Goal: Task Accomplishment & Management: Manage account settings

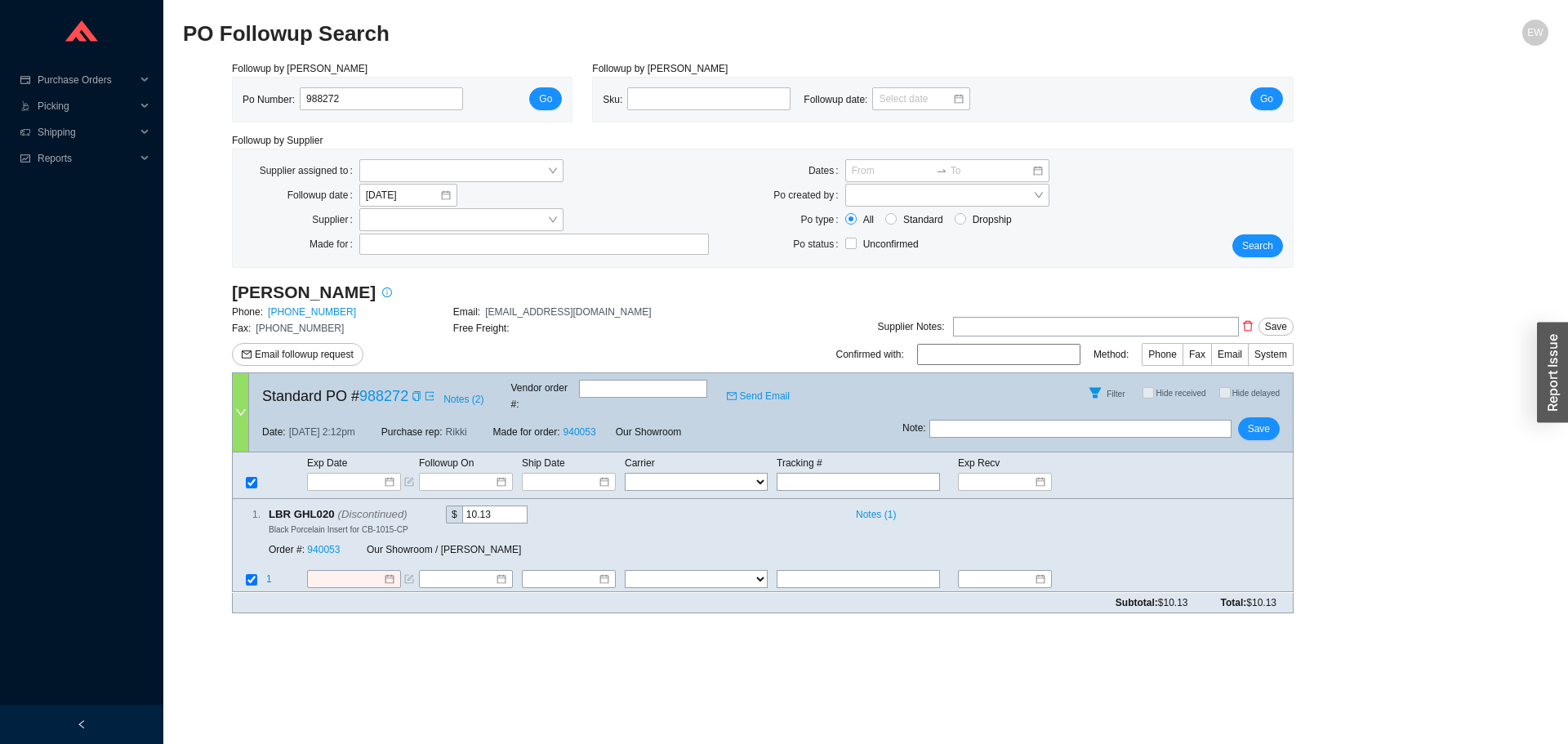
drag, startPoint x: 353, startPoint y: 105, endPoint x: 221, endPoint y: 101, distance: 132.1
click at [221, 101] on div "Followup by PO Po Number: 988272 Go Followup by Sku Sku: Followup date: Go Foll…" at bounding box center [865, 343] width 1365 height 566
drag, startPoint x: 363, startPoint y: 113, endPoint x: 364, endPoint y: 103, distance: 10.0
paste input "988312"
type input "988312"
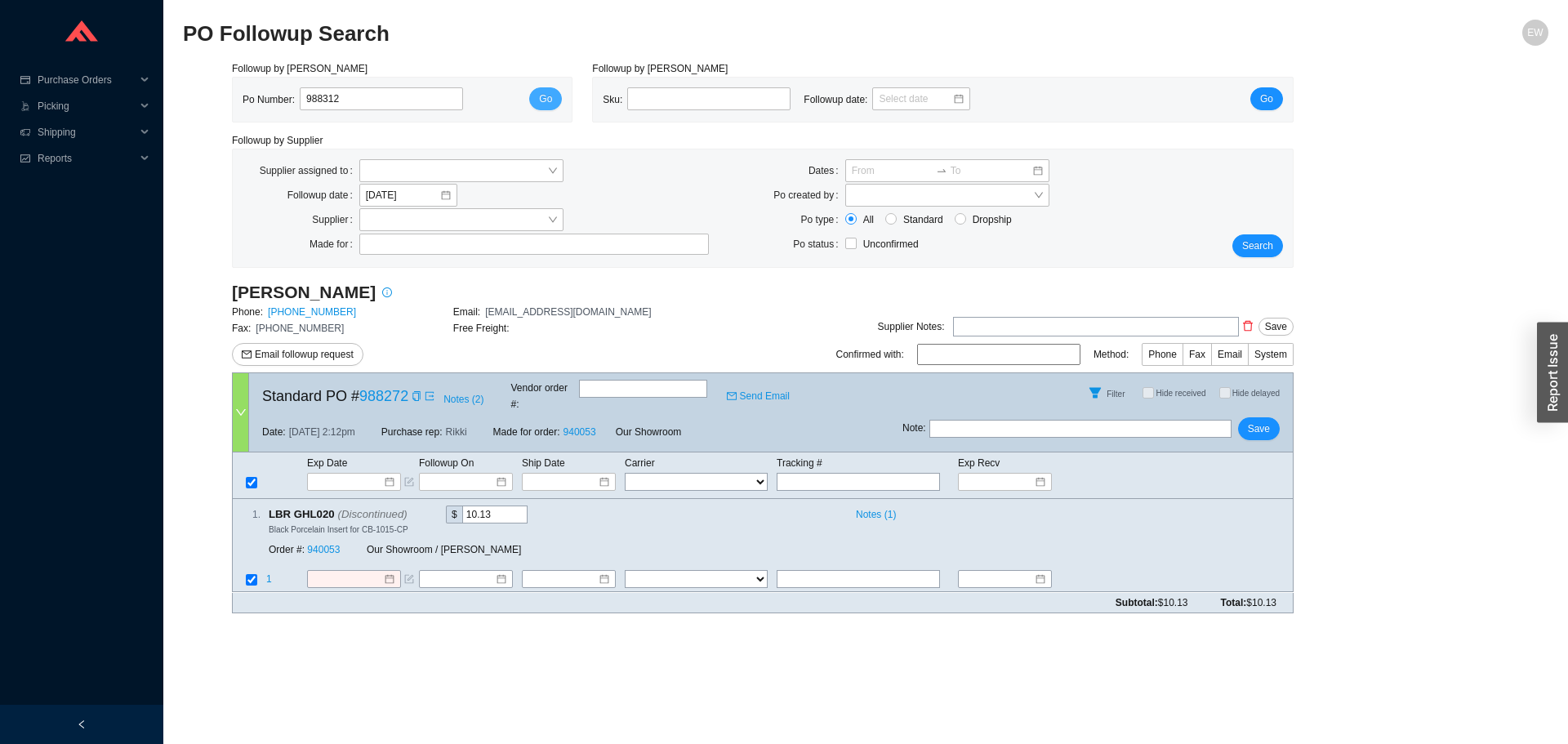
click at [538, 98] on button "Go" at bounding box center [545, 99] width 32 height 23
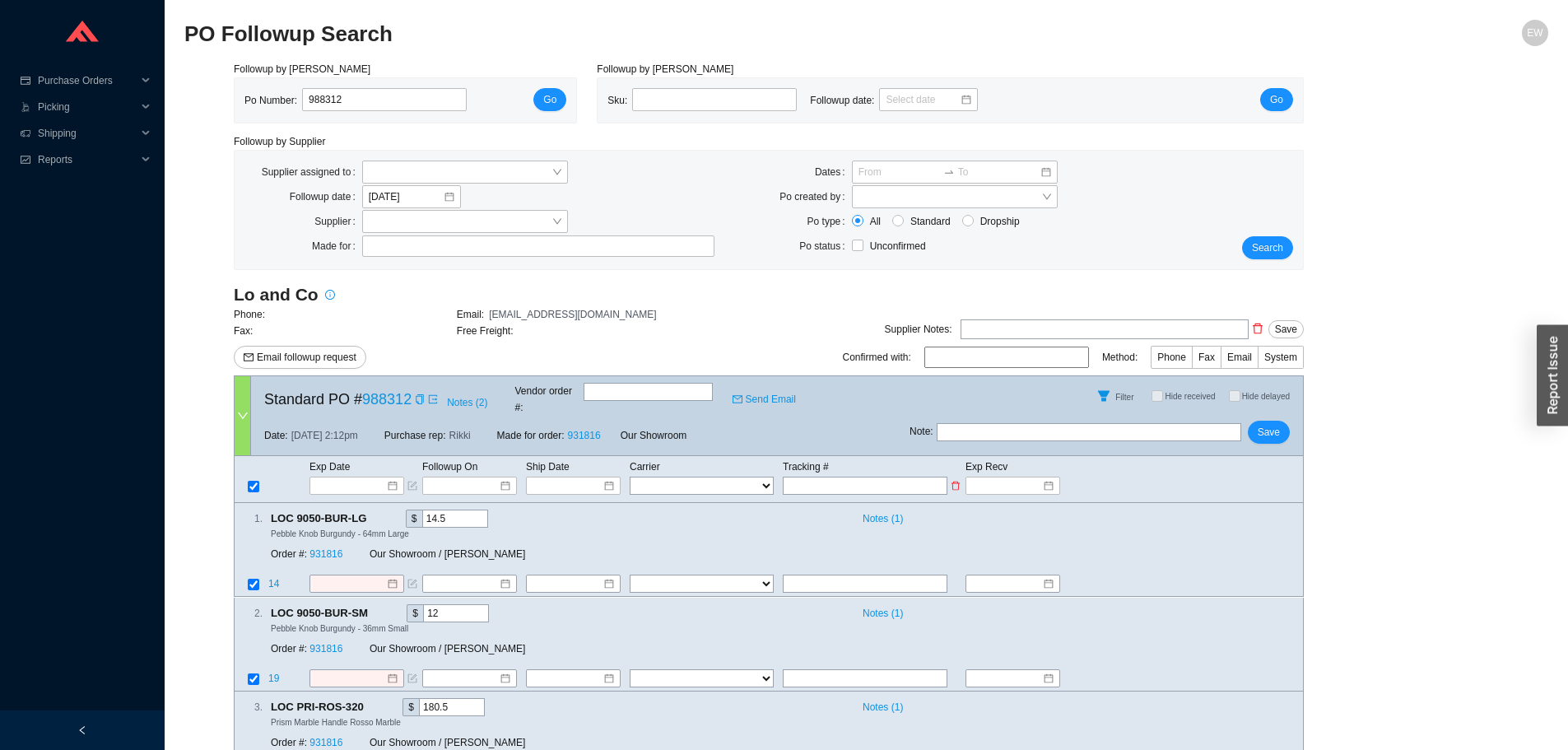
paste input "1LSCYG5005G3OLC"
type input "1LSCYG5005G3OLC"
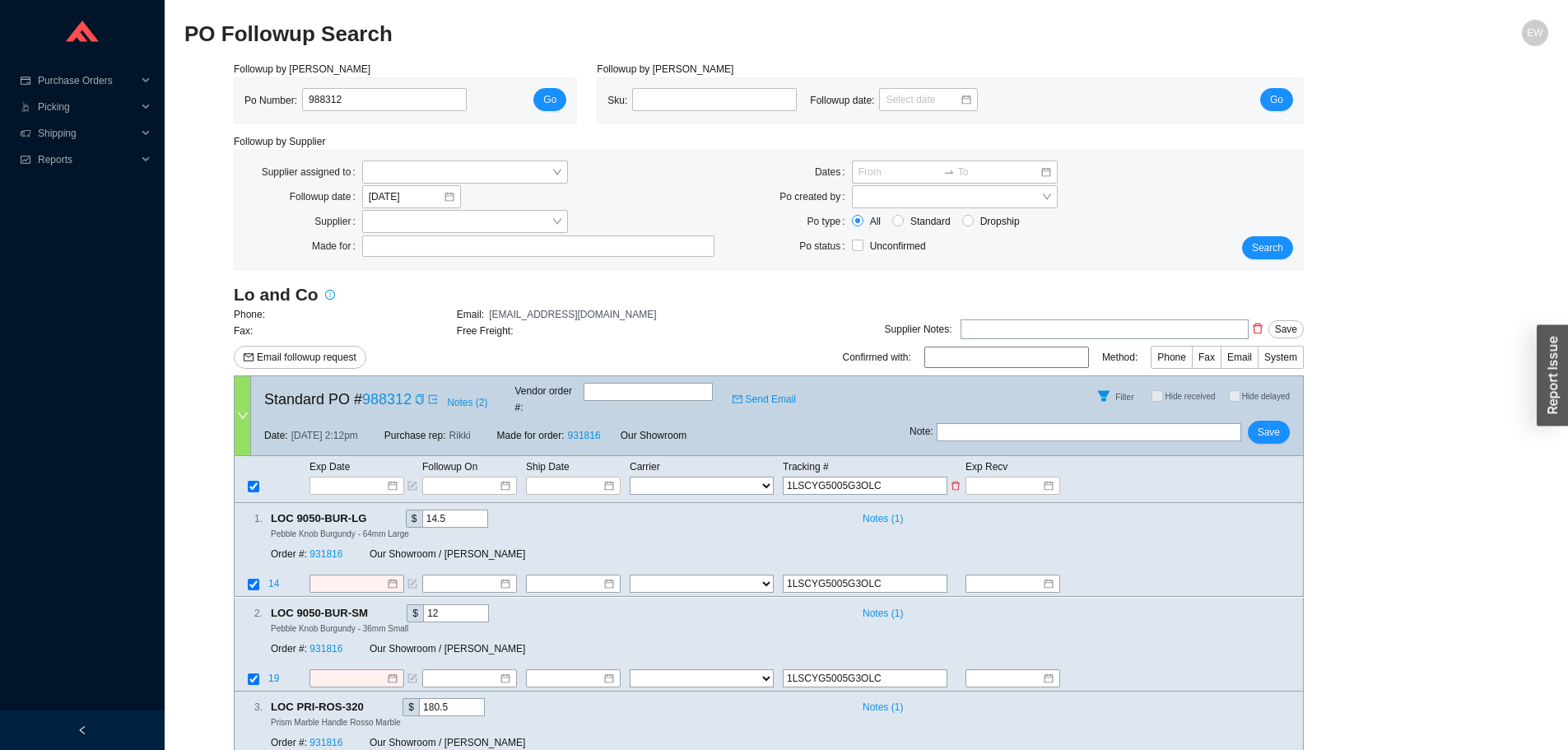
type input "1LSCYG5005G3OLC"
click at [732, 477] on select "FedEx UPS ---------------- 2 Day Transportation INC A&B Freight A. Duie Pyle AA…" at bounding box center [701, 486] width 144 height 19
select select "126"
click at [630, 477] on select "FedEx UPS ---------------- 2 Day Transportation INC A&B Freight A. Duie Pyle AA…" at bounding box center [701, 486] width 144 height 19
select select "126"
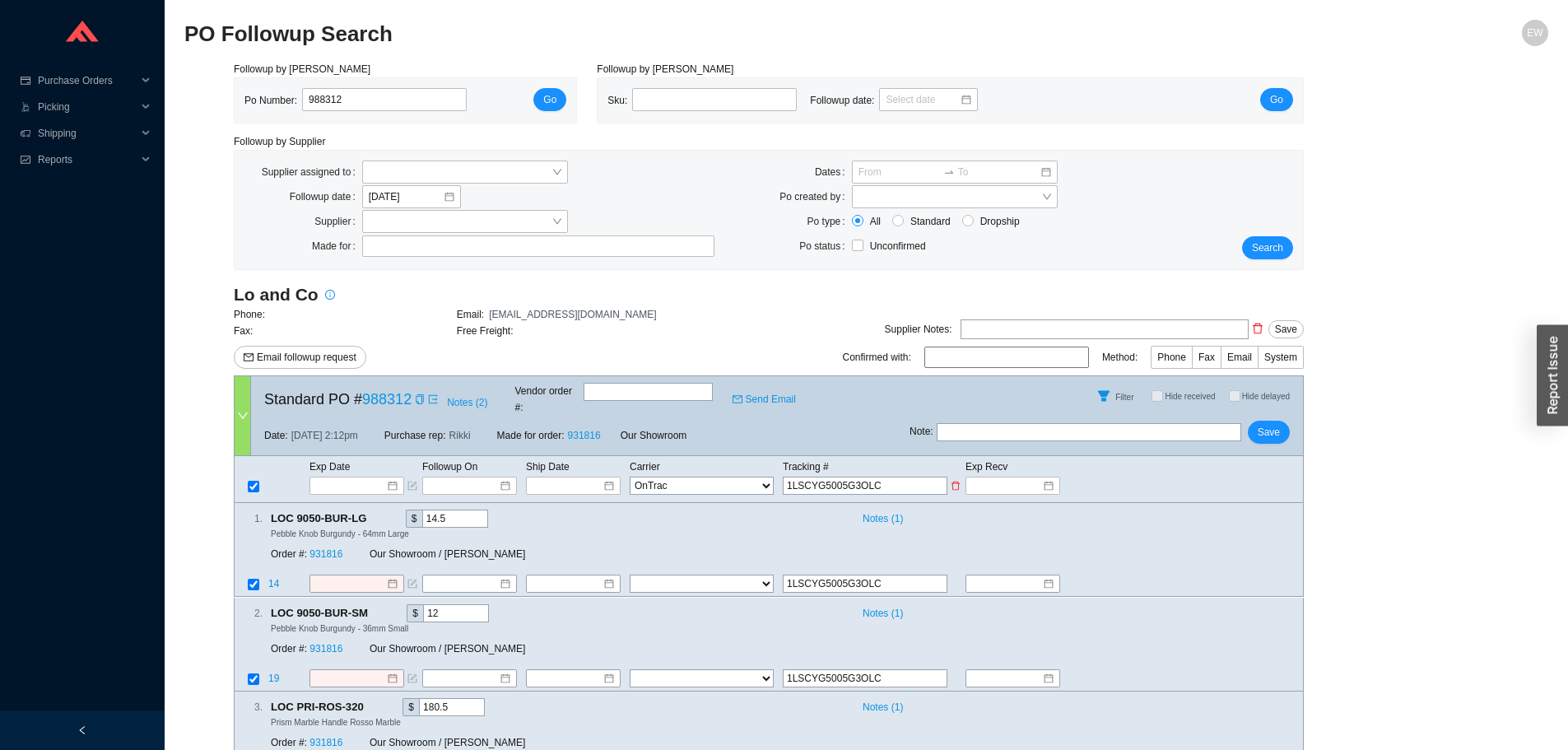
select select "126"
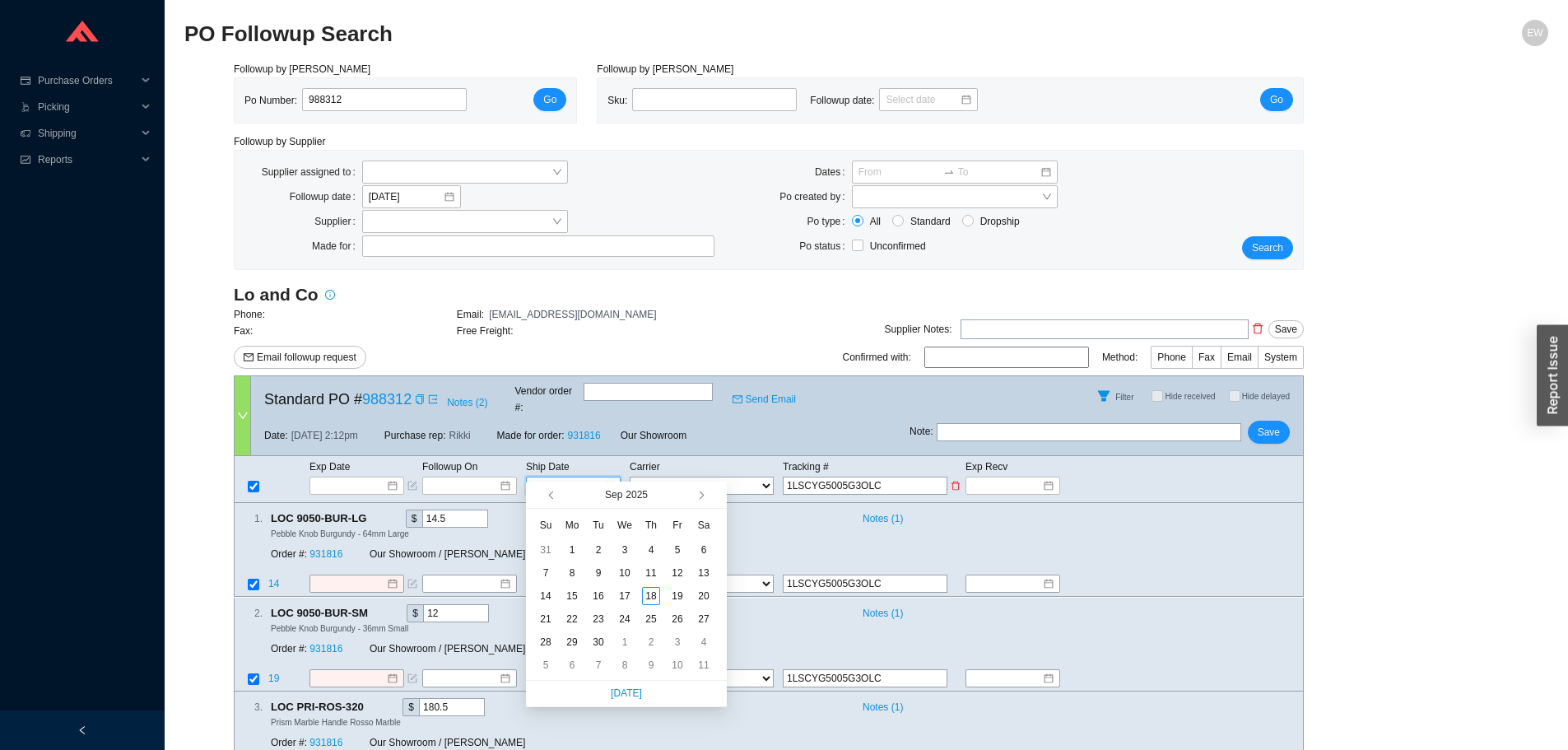
click at [598, 478] on input at bounding box center [566, 486] width 70 height 17
type input "9/17/2025"
click at [622, 594] on div "17" at bounding box center [625, 596] width 18 height 19
type input "9/17/2025"
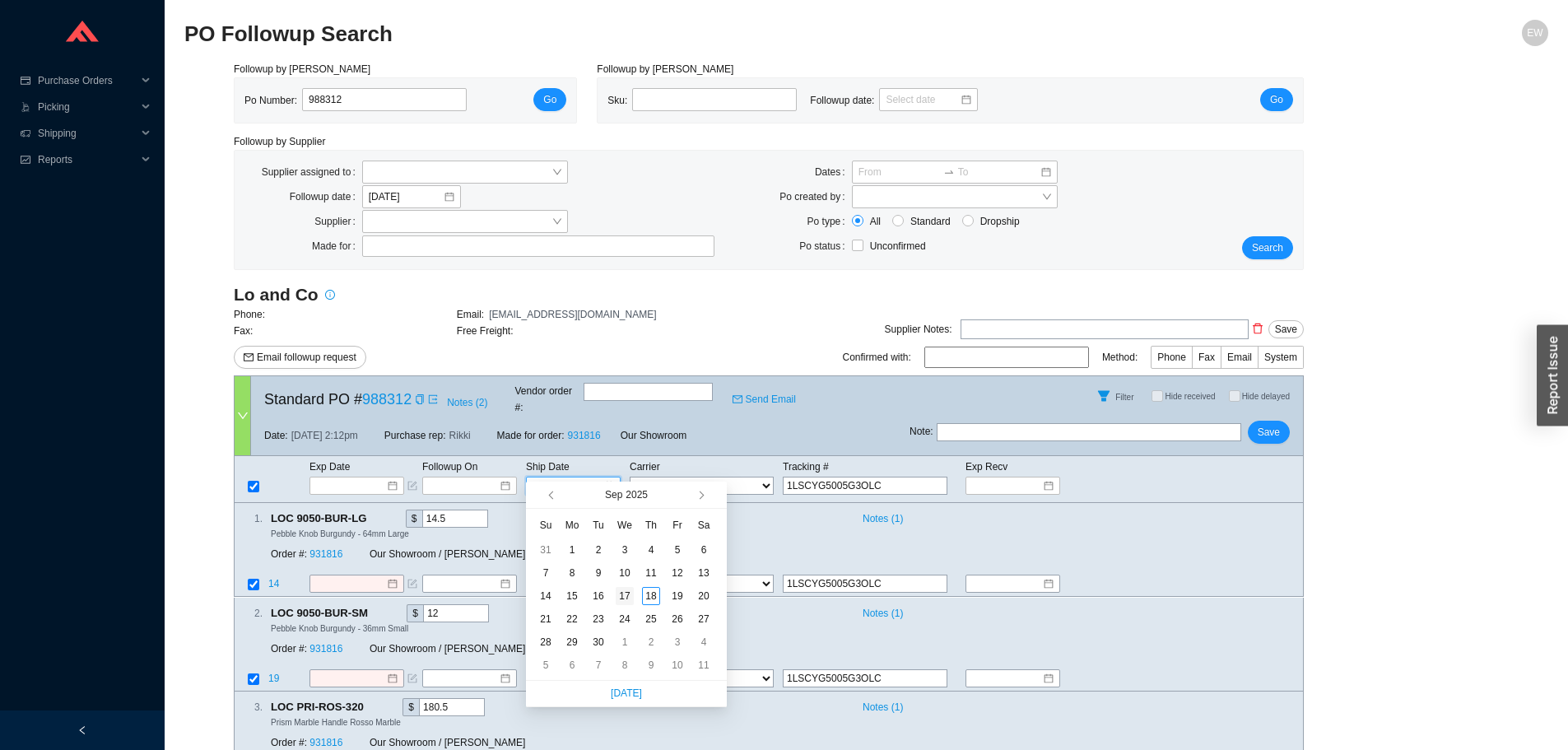
type input "9/17/2025"
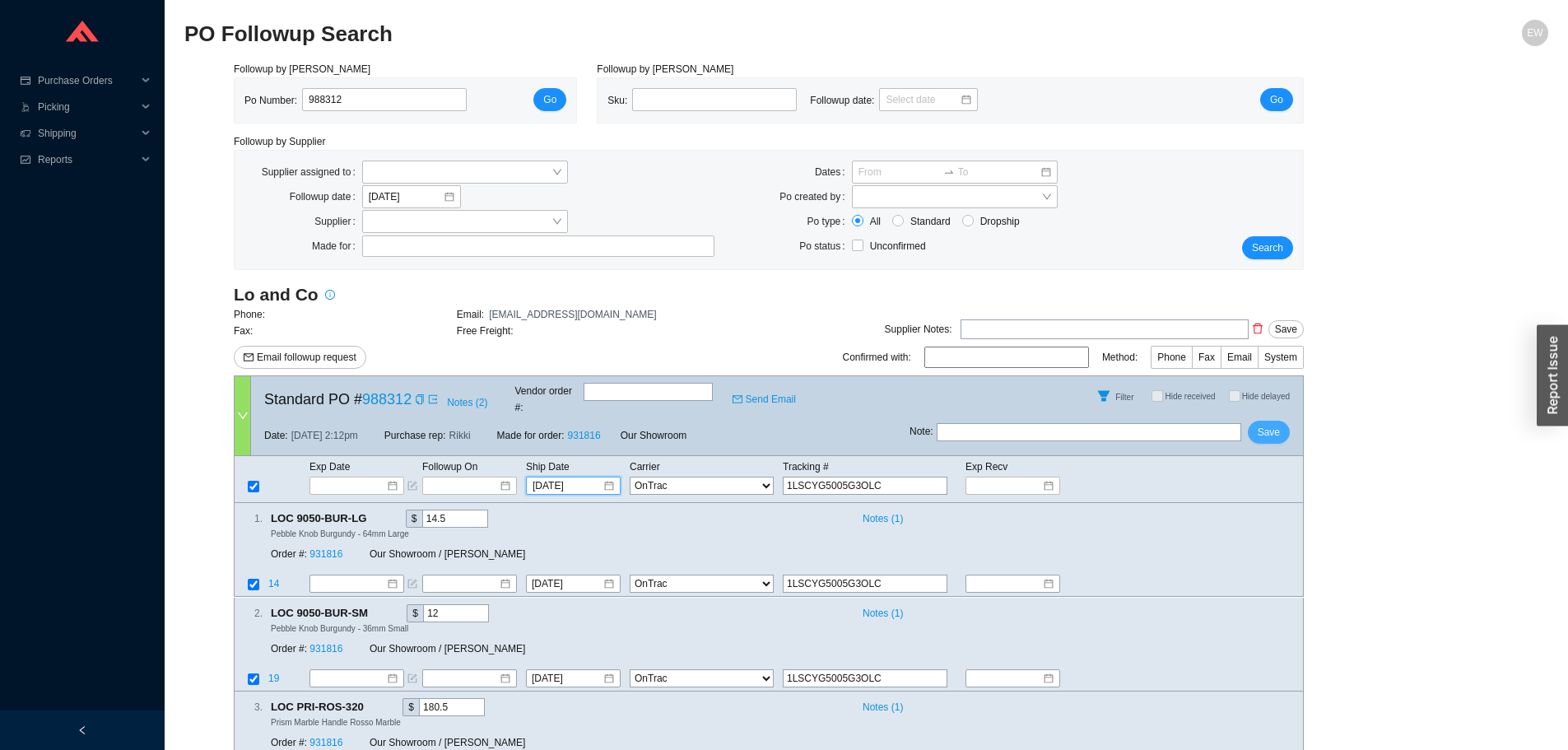
click at [1252, 426] on button "Save" at bounding box center [1268, 432] width 42 height 23
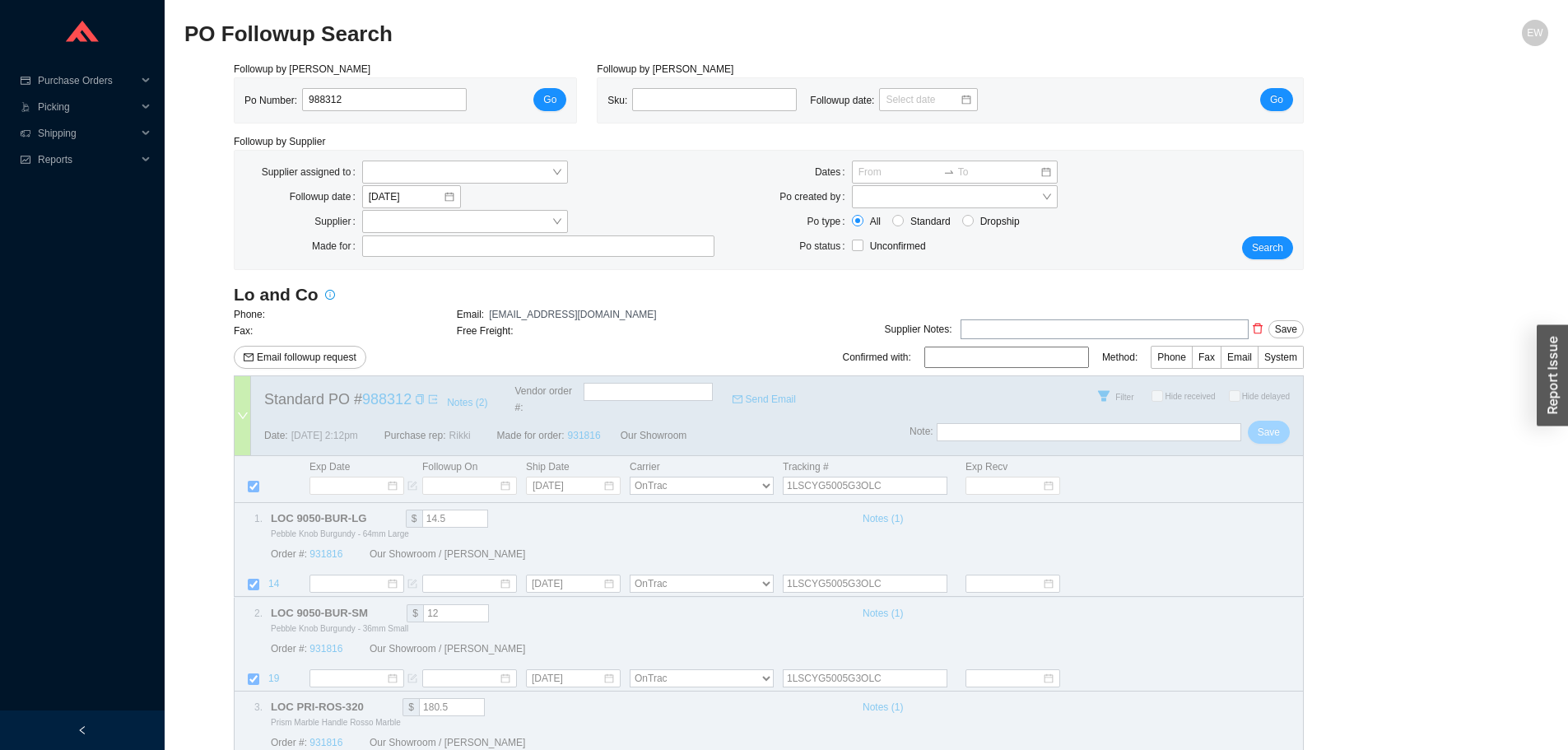
select select "126"
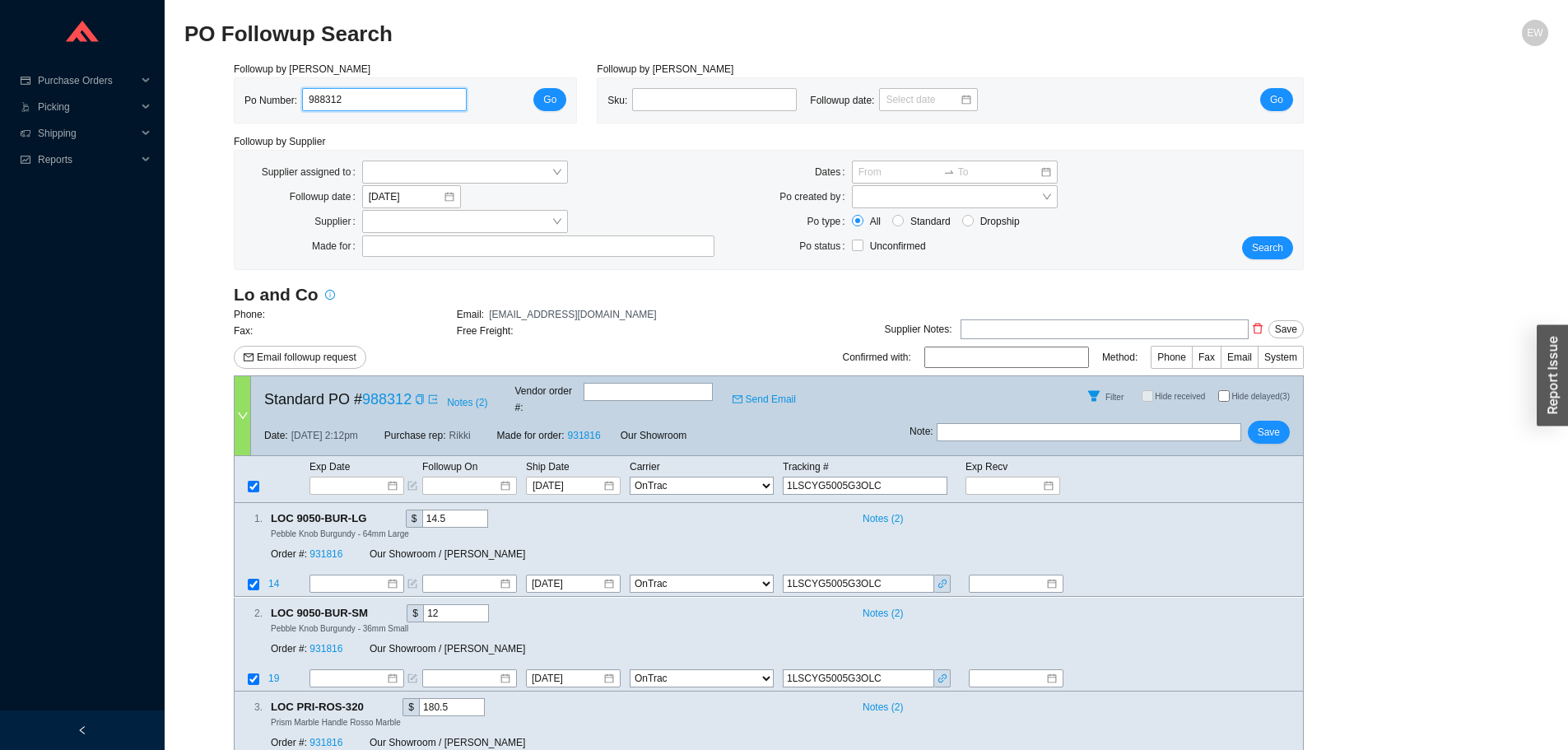
drag, startPoint x: 372, startPoint y: 97, endPoint x: 282, endPoint y: 94, distance: 90.0
click at [282, 94] on div "Po Number: 988312" at bounding box center [361, 100] width 235 height 25
paste input "988294"
type input "988294"
click at [536, 101] on button "Go" at bounding box center [549, 100] width 33 height 23
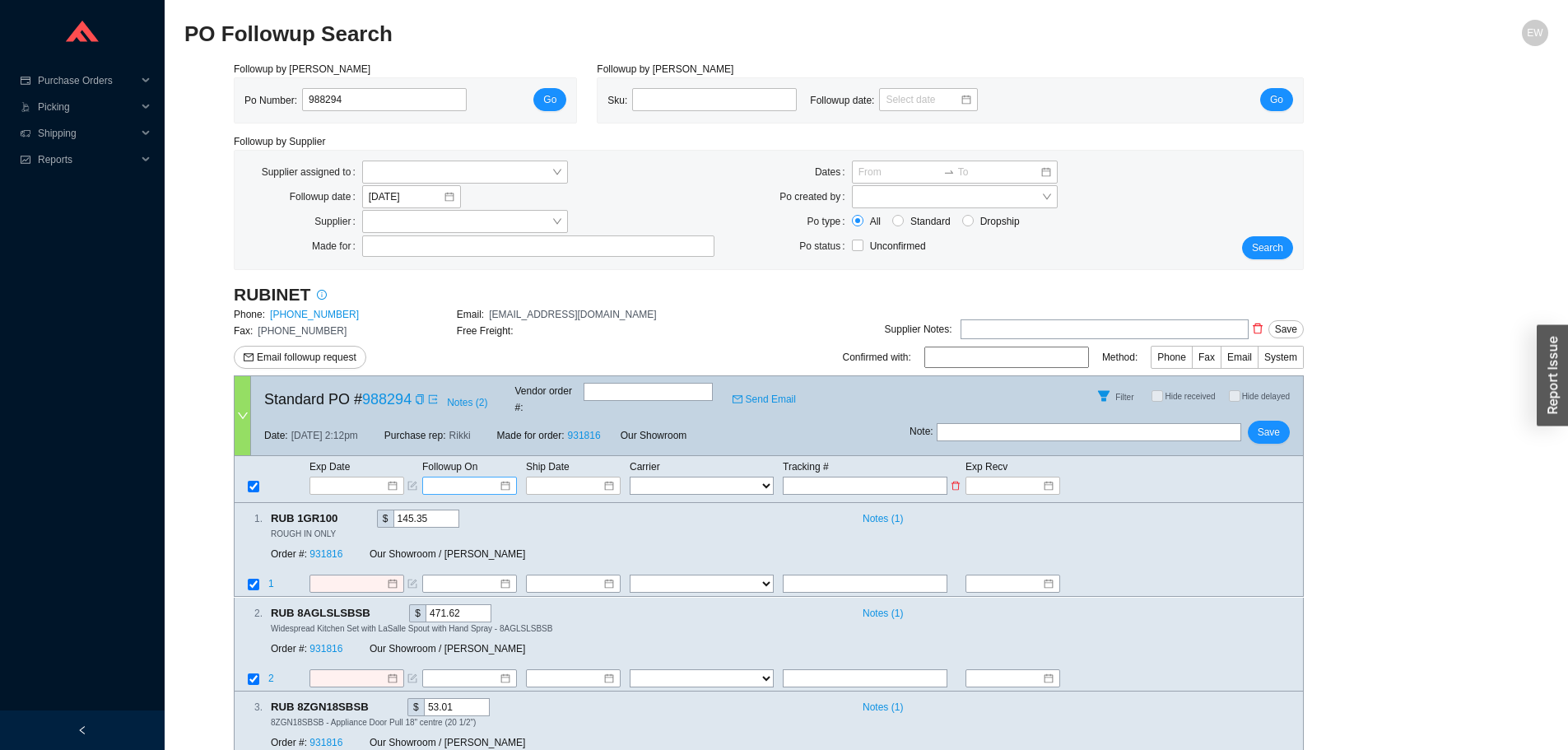
click at [484, 478] on input at bounding box center [463, 486] width 70 height 17
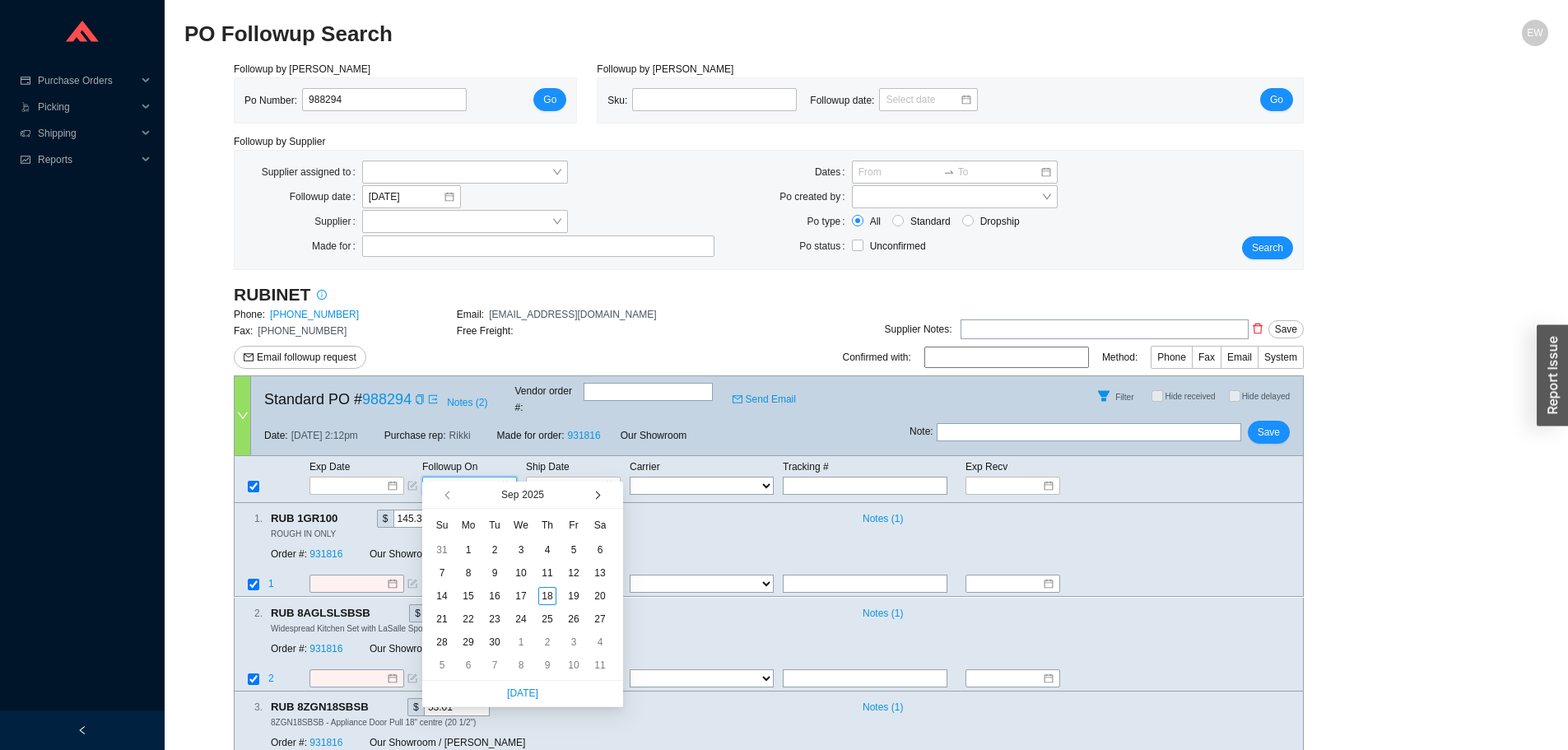
click at [594, 497] on span "button" at bounding box center [595, 495] width 8 height 8
type input "11/14/2025"
click at [575, 595] on div "14" at bounding box center [573, 596] width 18 height 19
type input "11/14/2025"
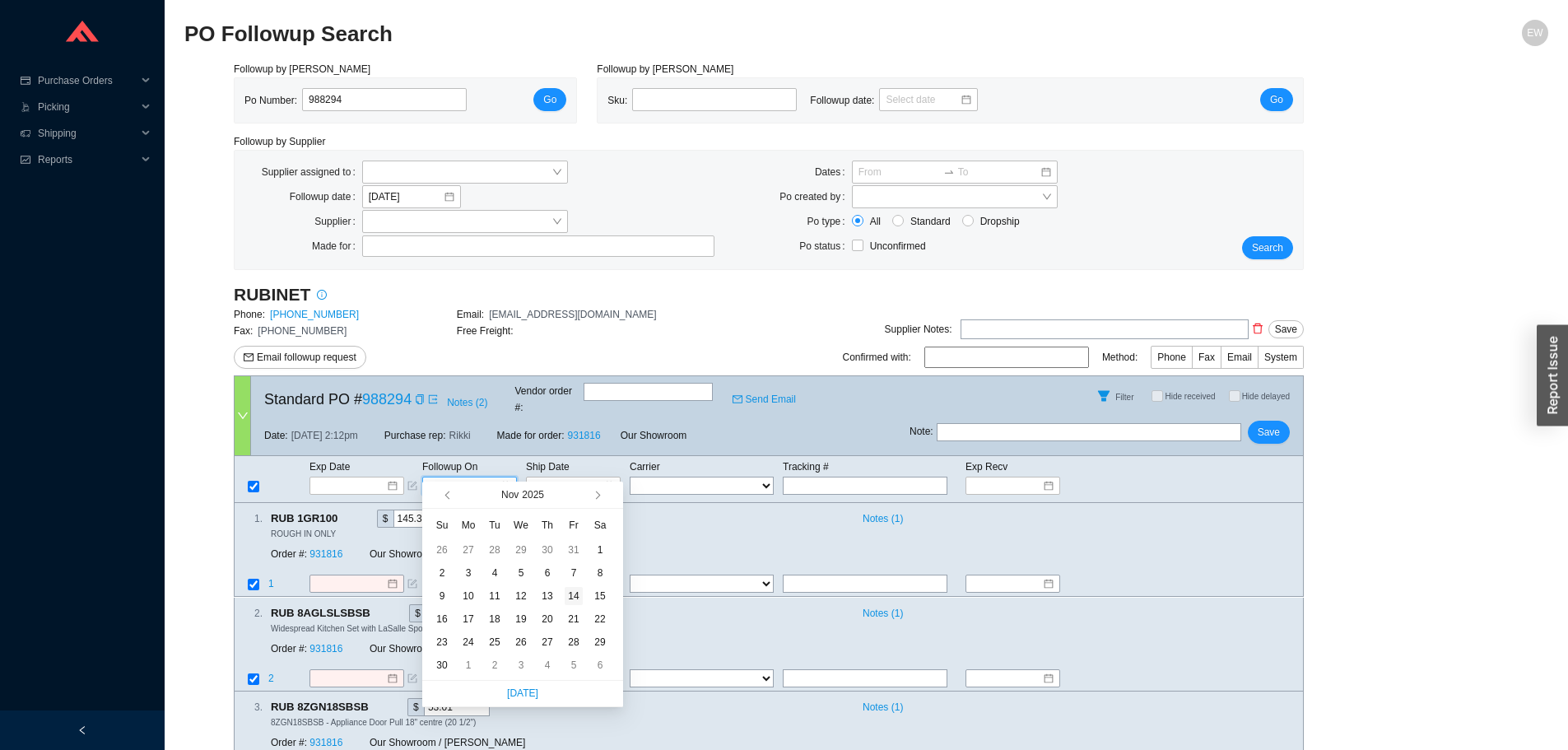
type input "11/14/2025"
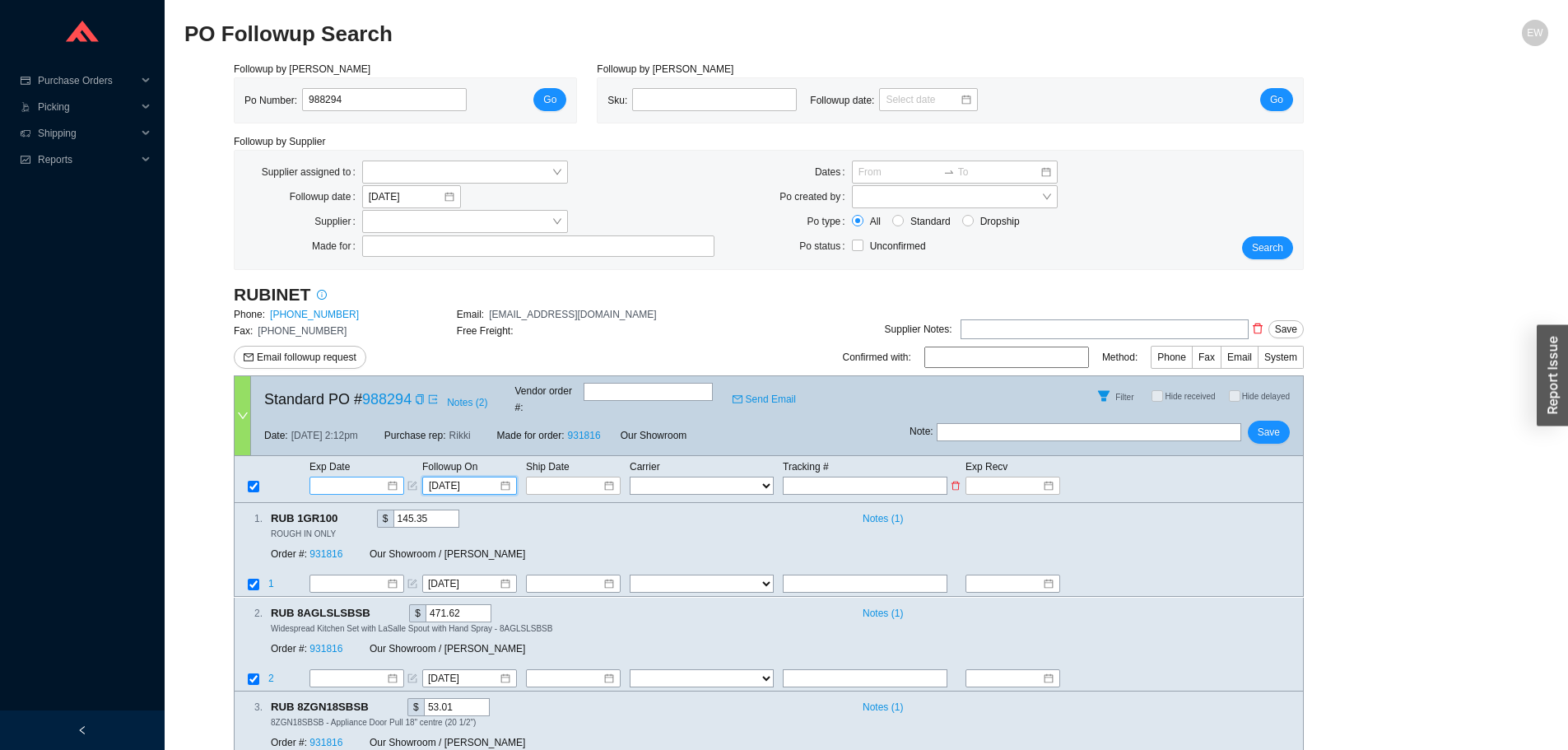
click at [393, 478] on div at bounding box center [357, 486] width 81 height 17
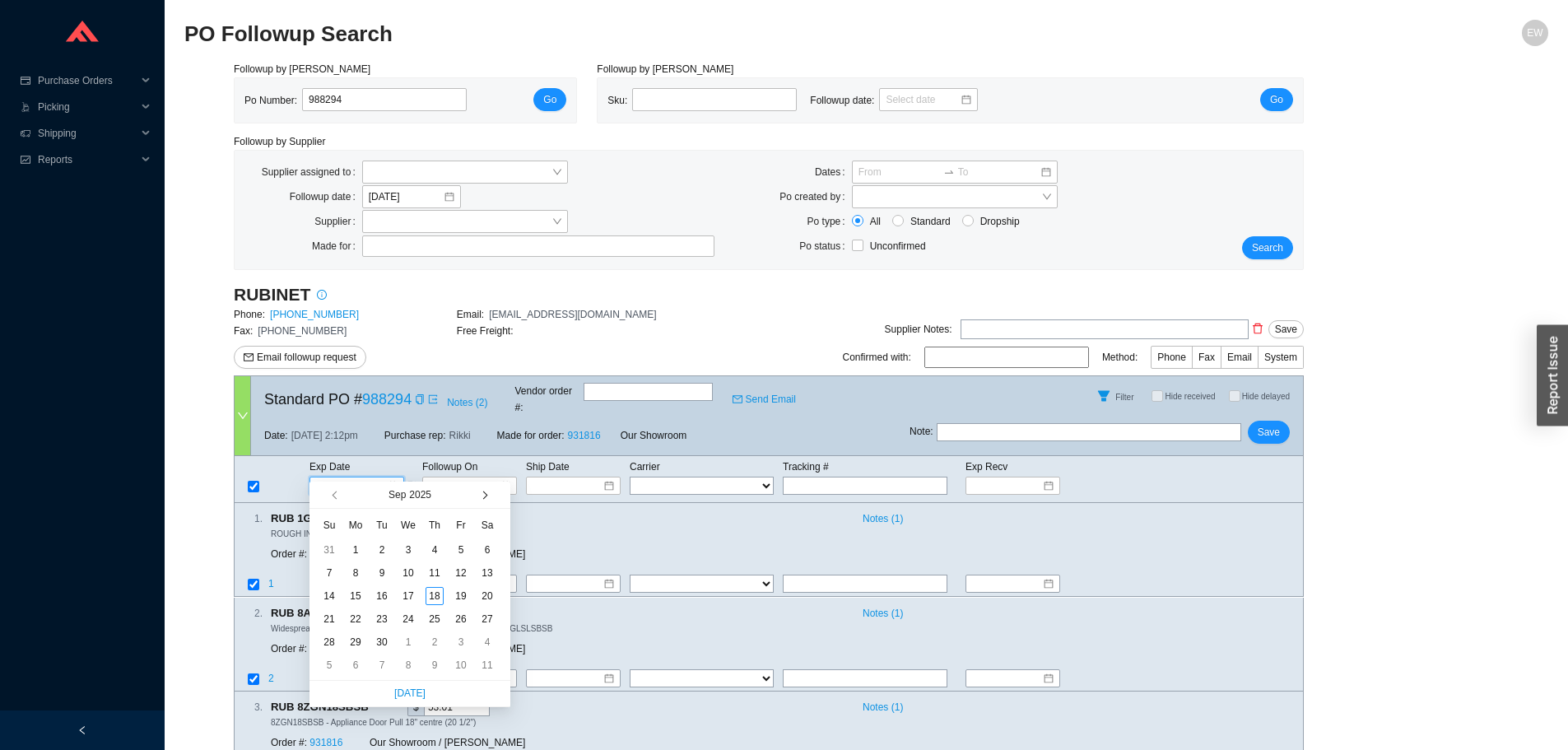
click at [490, 494] on button "button" at bounding box center [484, 495] width 16 height 26
type input "11/17/2025"
click at [358, 619] on div "17" at bounding box center [355, 619] width 18 height 19
type input "11/17/2025"
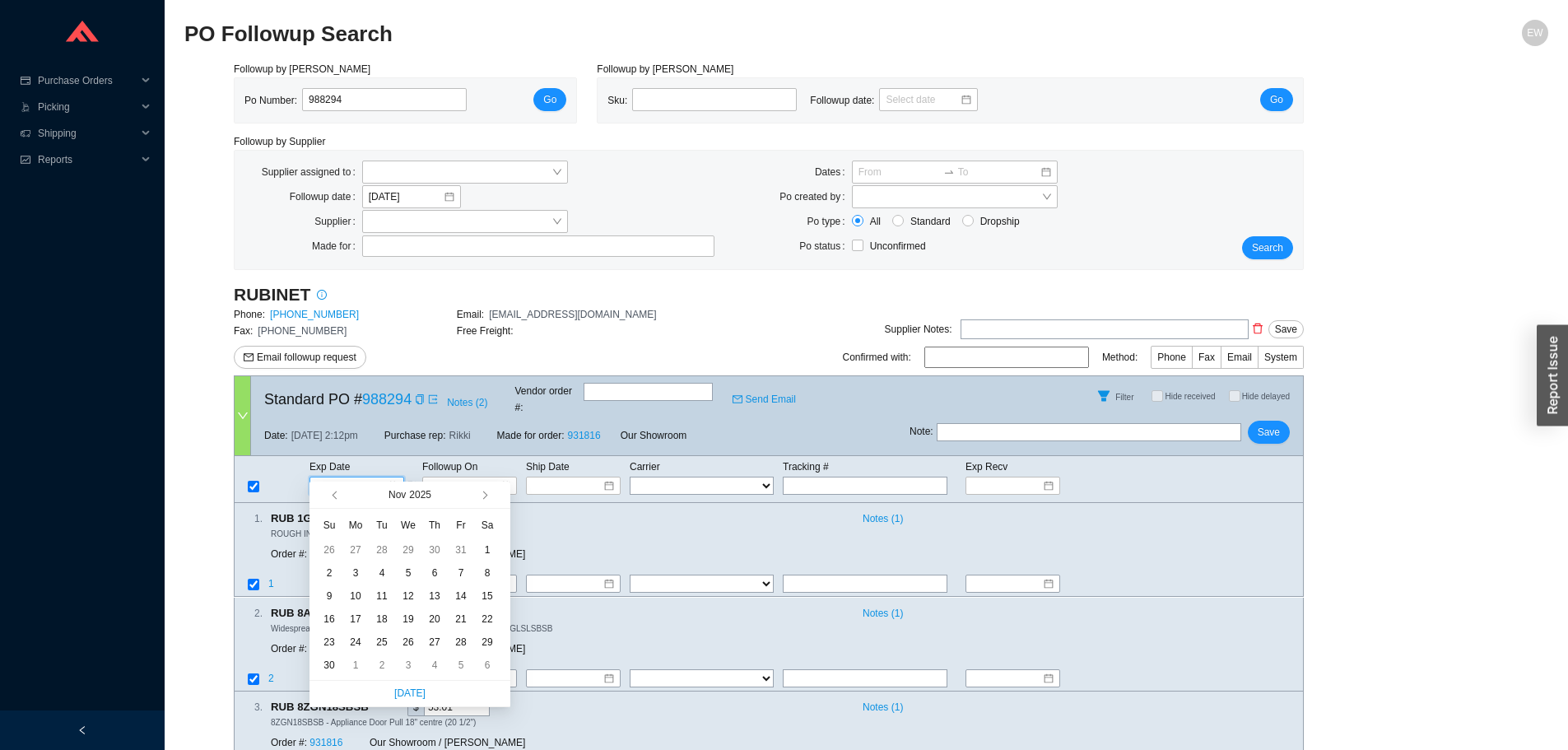
type input "11/17/2025"
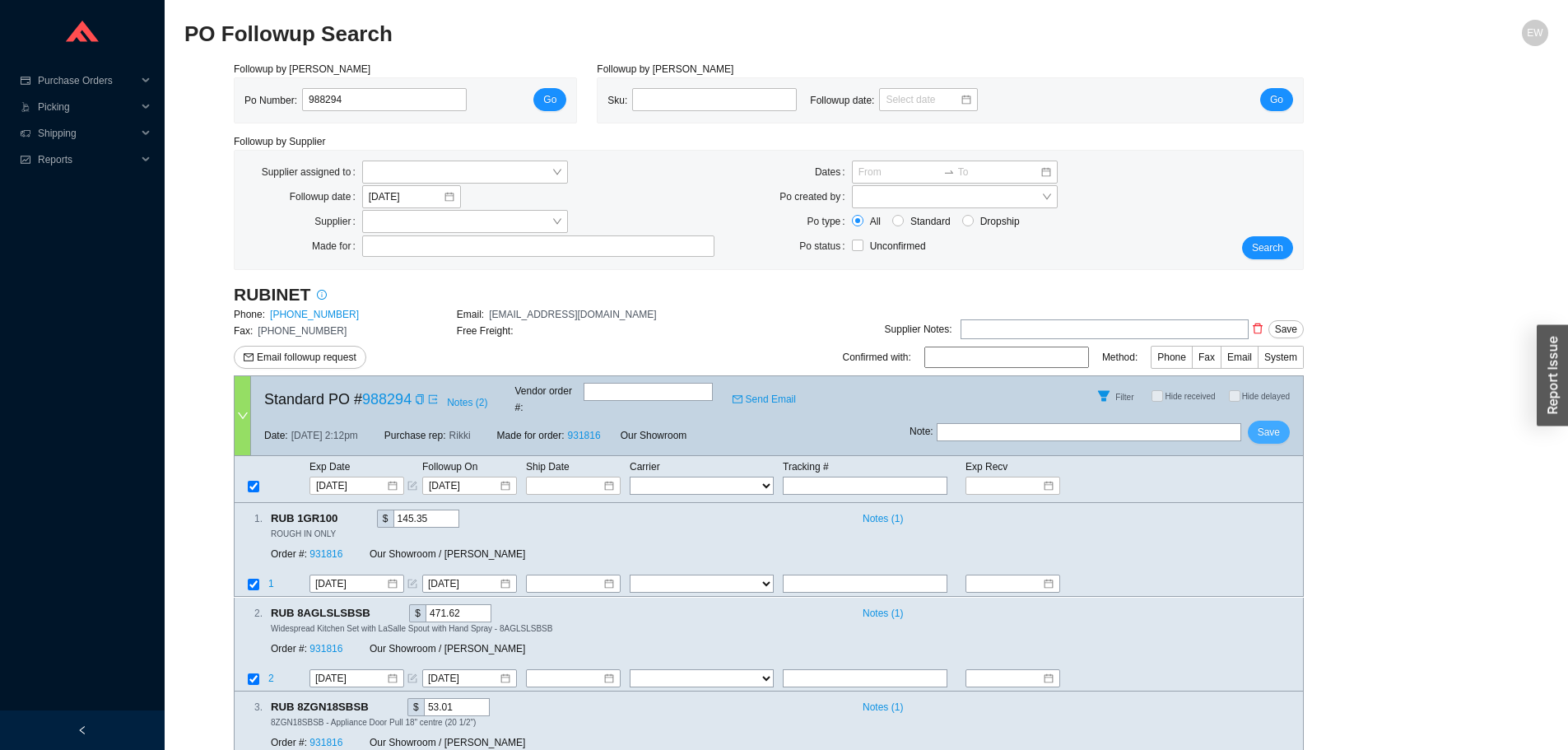
click at [1268, 427] on span "Save" at bounding box center [1268, 432] width 22 height 17
drag, startPoint x: 345, startPoint y: 101, endPoint x: 256, endPoint y: 105, distance: 89.1
click at [256, 105] on div "Po Number: 988294" at bounding box center [361, 100] width 235 height 25
paste input "988272"
type input "988272"
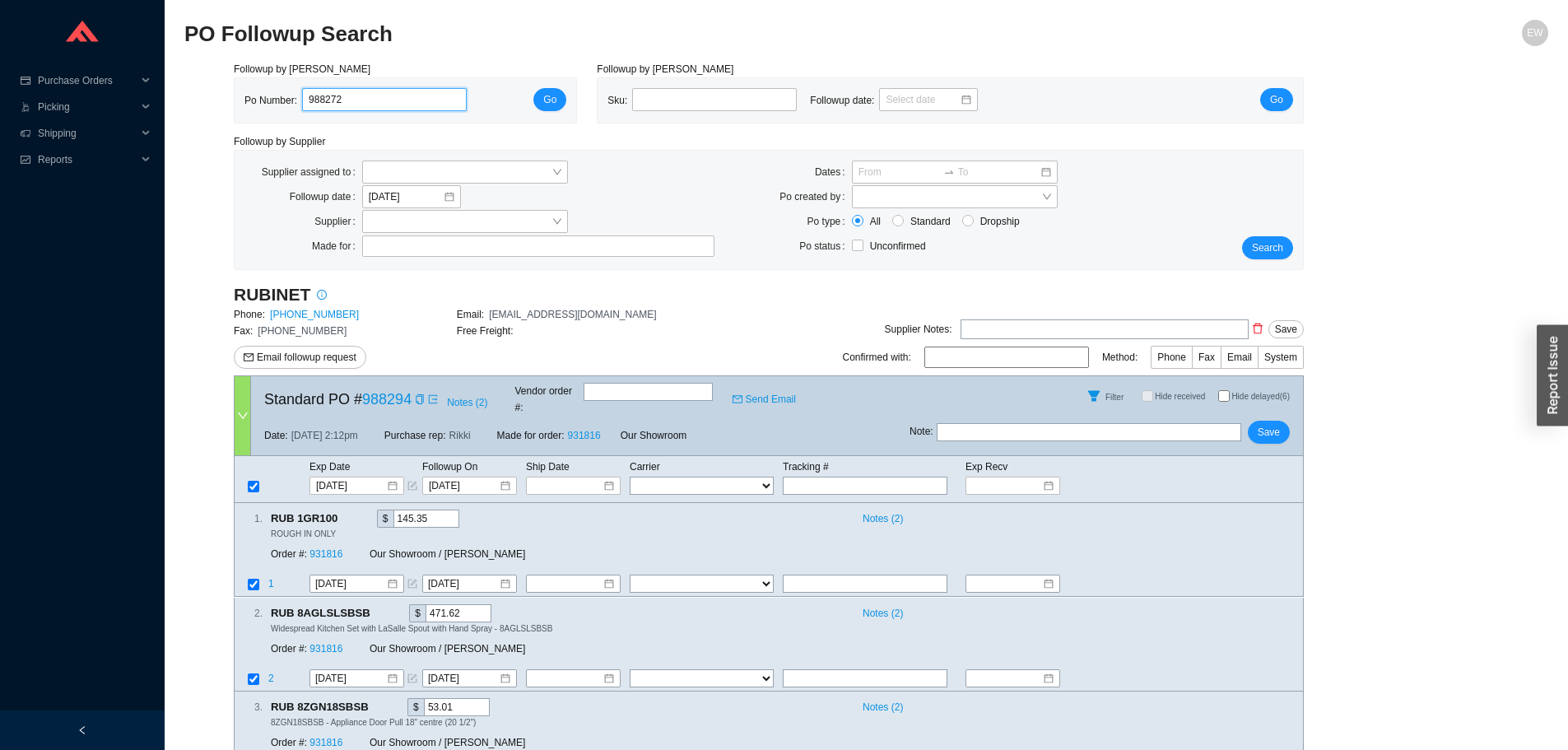
click button "Go" at bounding box center [549, 100] width 33 height 23
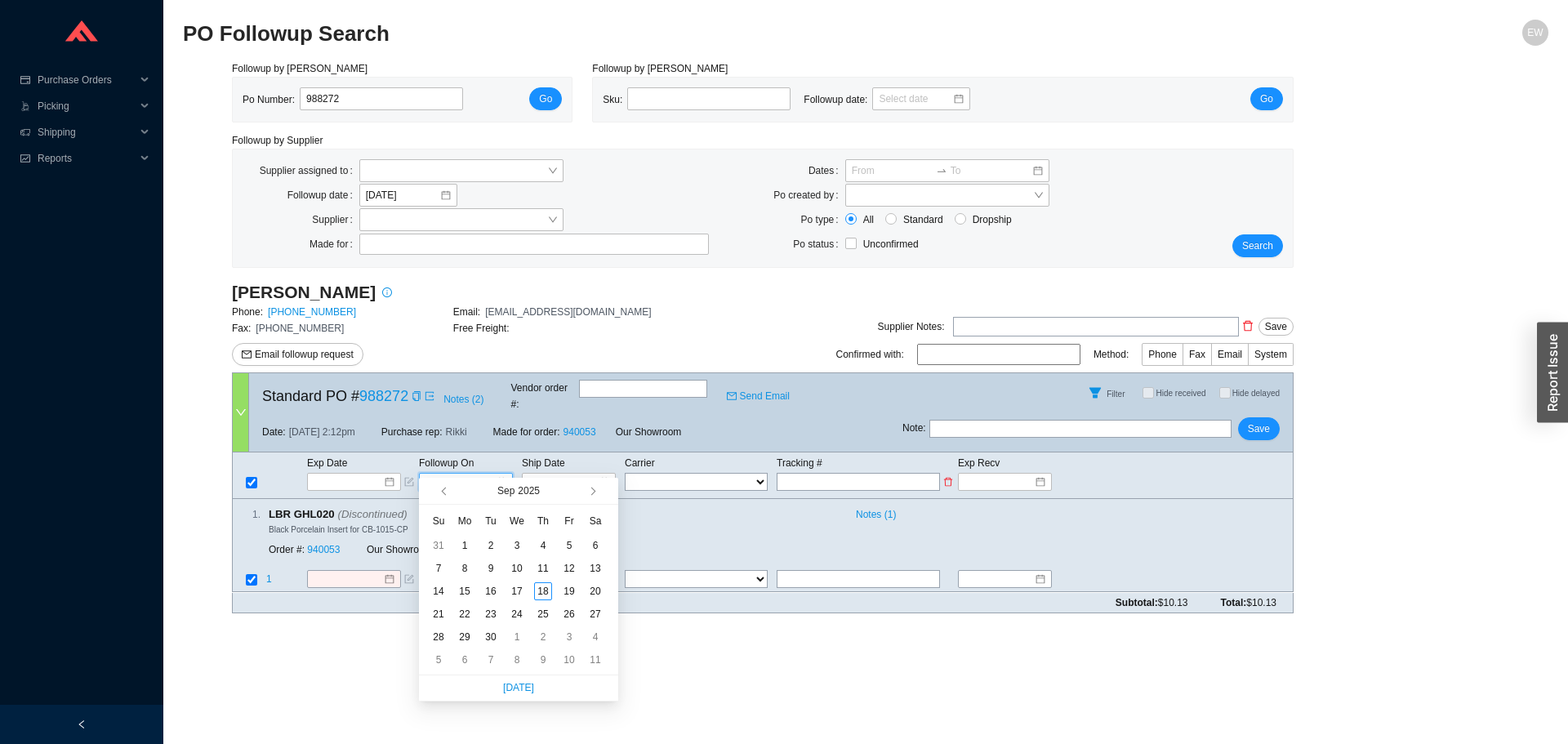
click at [431, 474] on input at bounding box center [460, 482] width 69 height 17
type input "9/25/2025"
click at [545, 613] on div "25" at bounding box center [543, 614] width 18 height 18
type input "9/25/2025"
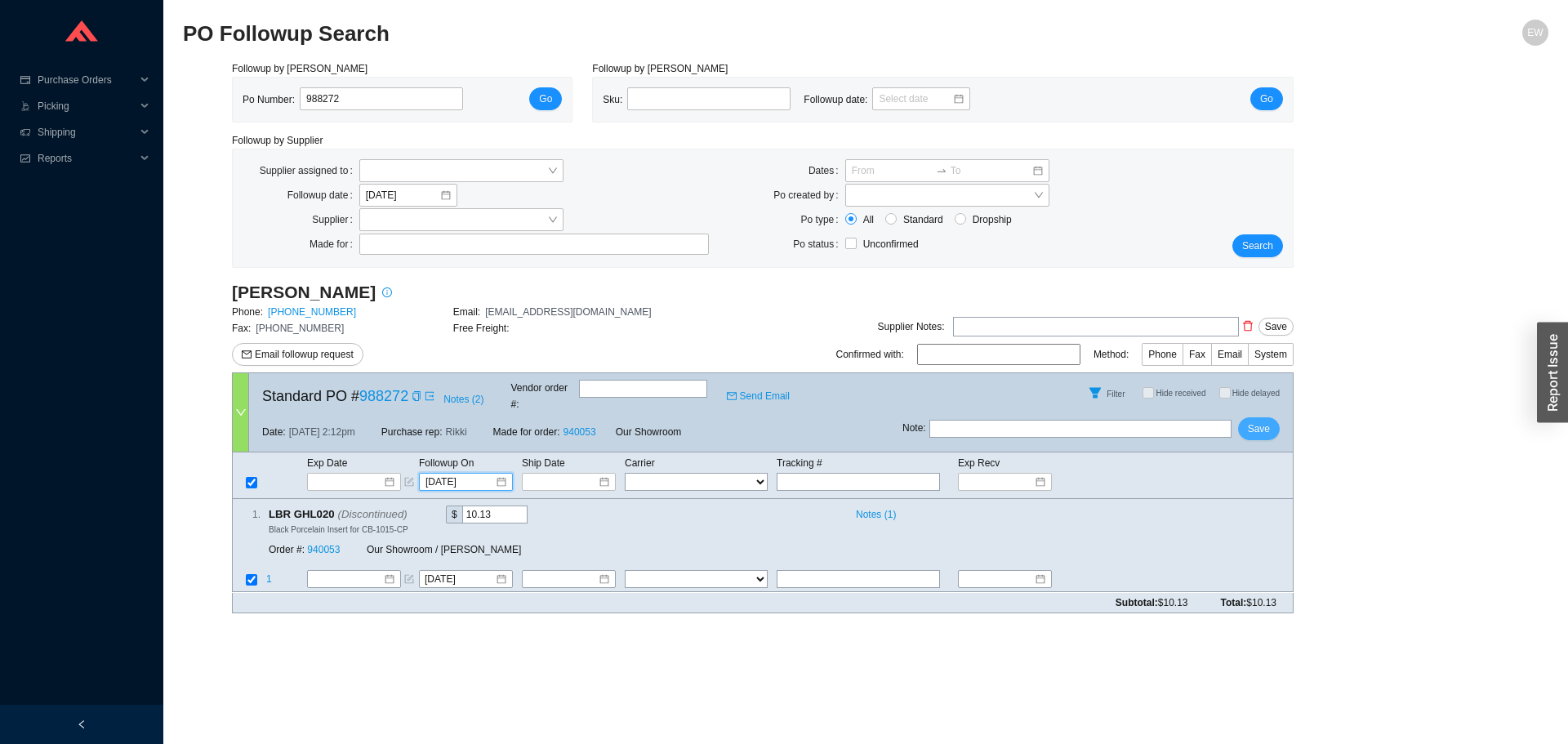
click at [1254, 426] on button "Save" at bounding box center [1259, 428] width 42 height 23
drag, startPoint x: 337, startPoint y: 100, endPoint x: 282, endPoint y: 104, distance: 55.1
click at [282, 103] on div "Po Number: 988272" at bounding box center [358, 100] width 233 height 24
paste input "987907"
type input "987907"
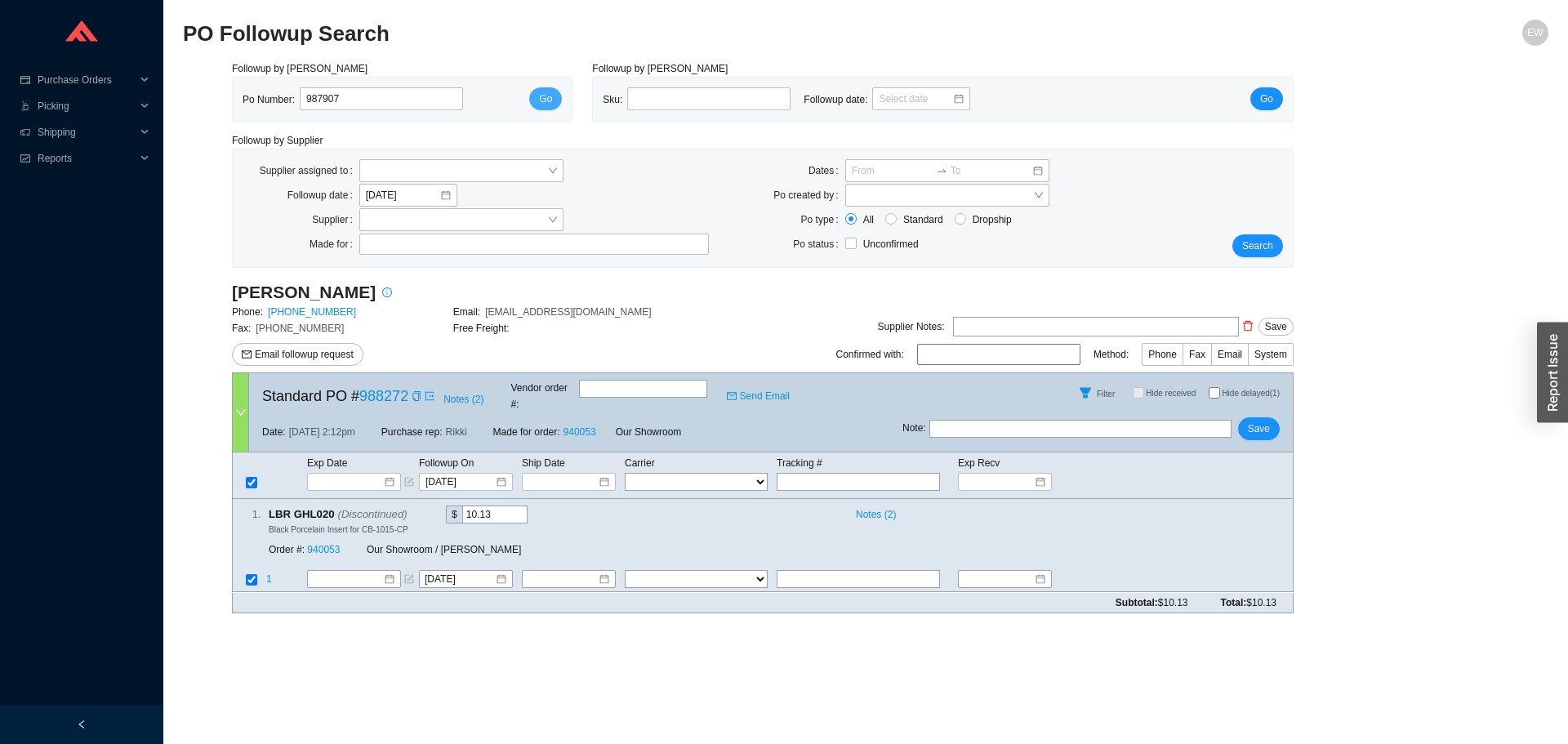
click at [553, 93] on button "Go" at bounding box center [545, 99] width 32 height 23
select select "41"
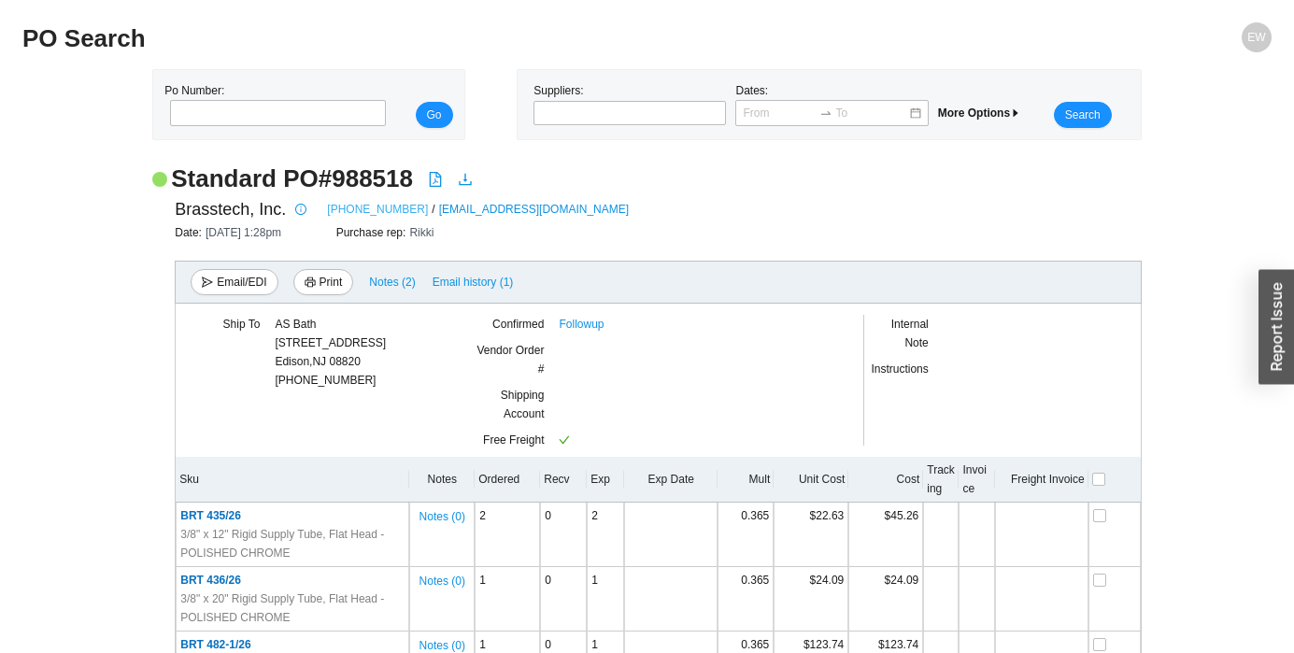
click at [368, 200] on link "[PHONE_NUMBER]" at bounding box center [377, 209] width 101 height 19
click at [585, 323] on link "Followup" at bounding box center [581, 324] width 45 height 19
click at [583, 330] on link "Followup" at bounding box center [581, 324] width 45 height 19
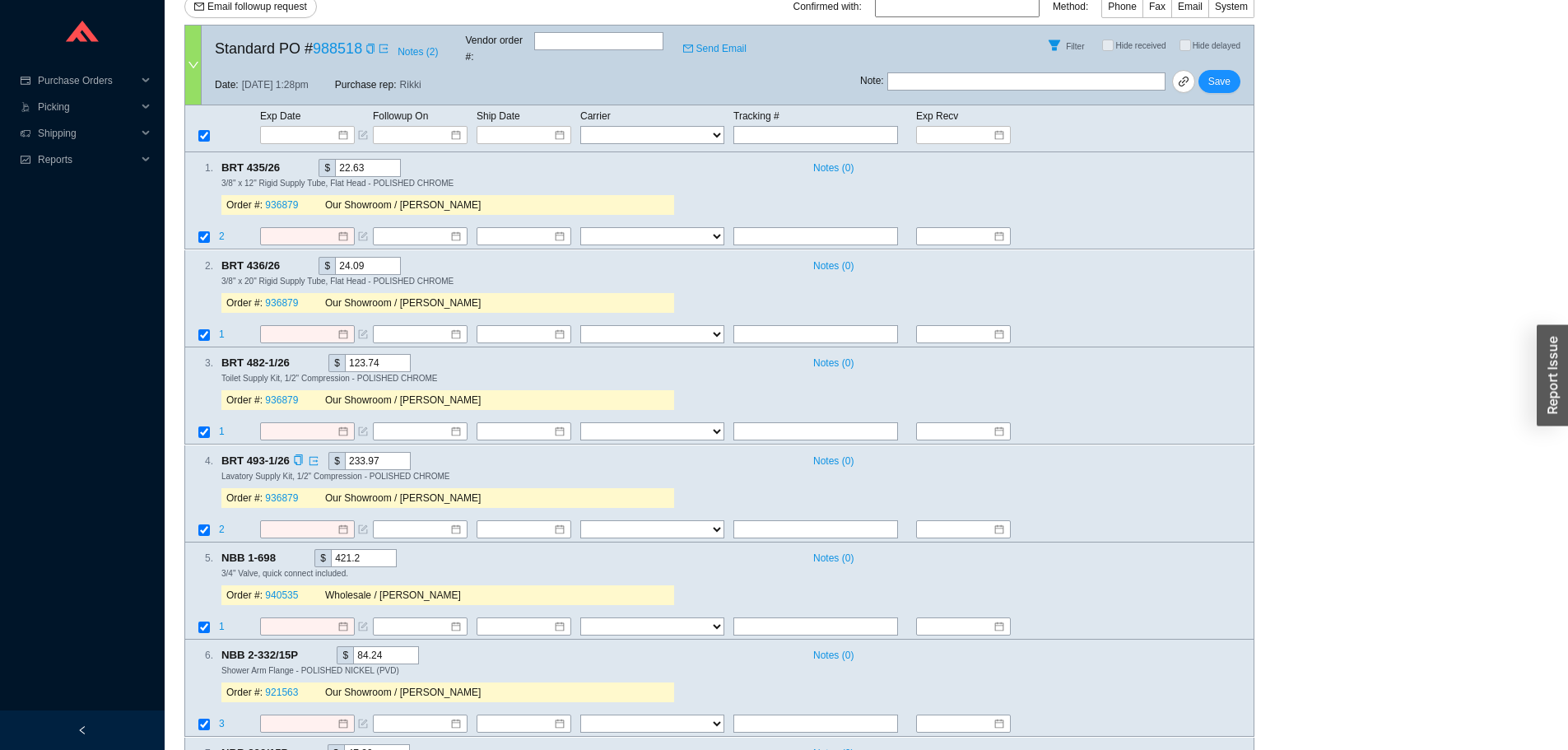
scroll to position [165, 0]
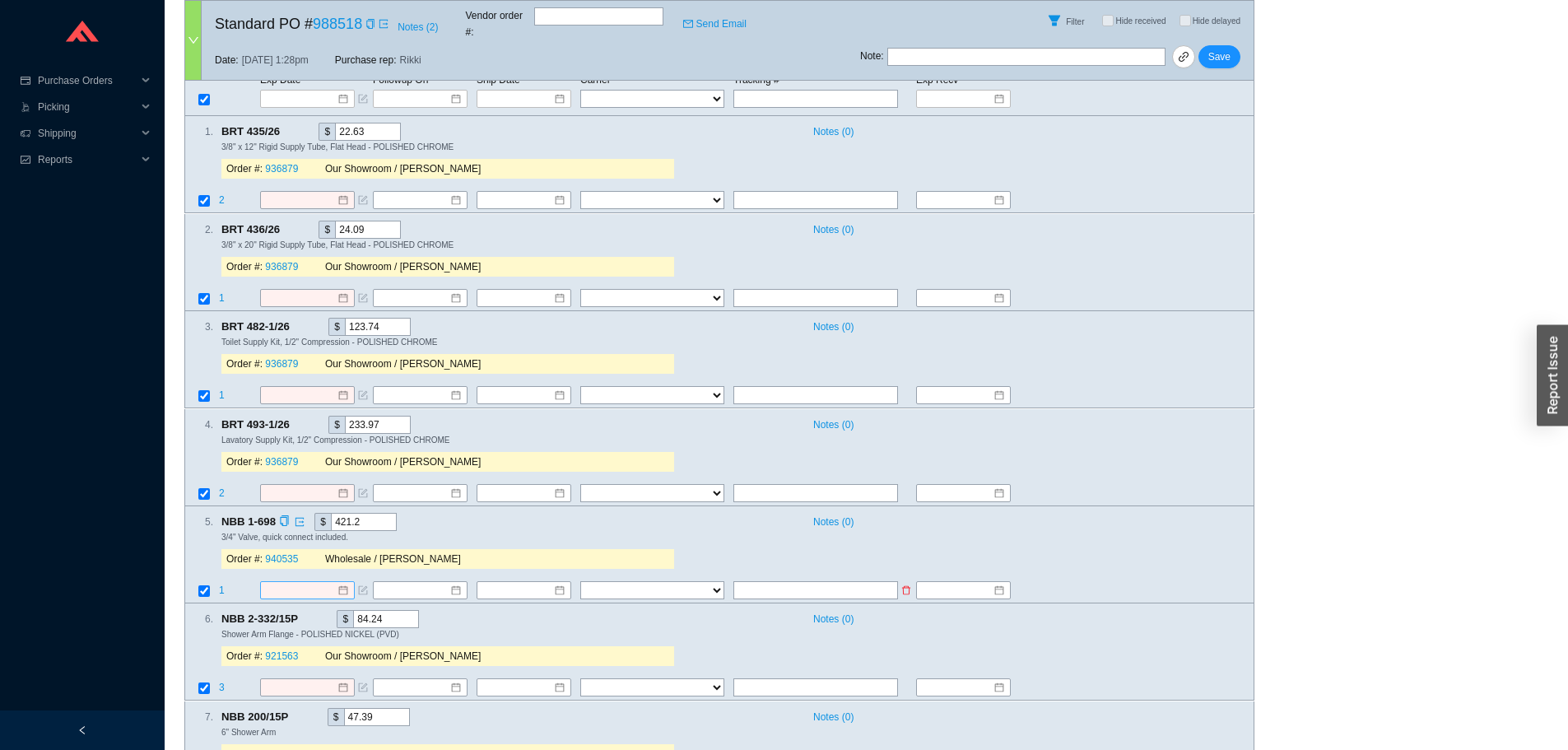
click at [346, 583] on div at bounding box center [307, 590] width 82 height 17
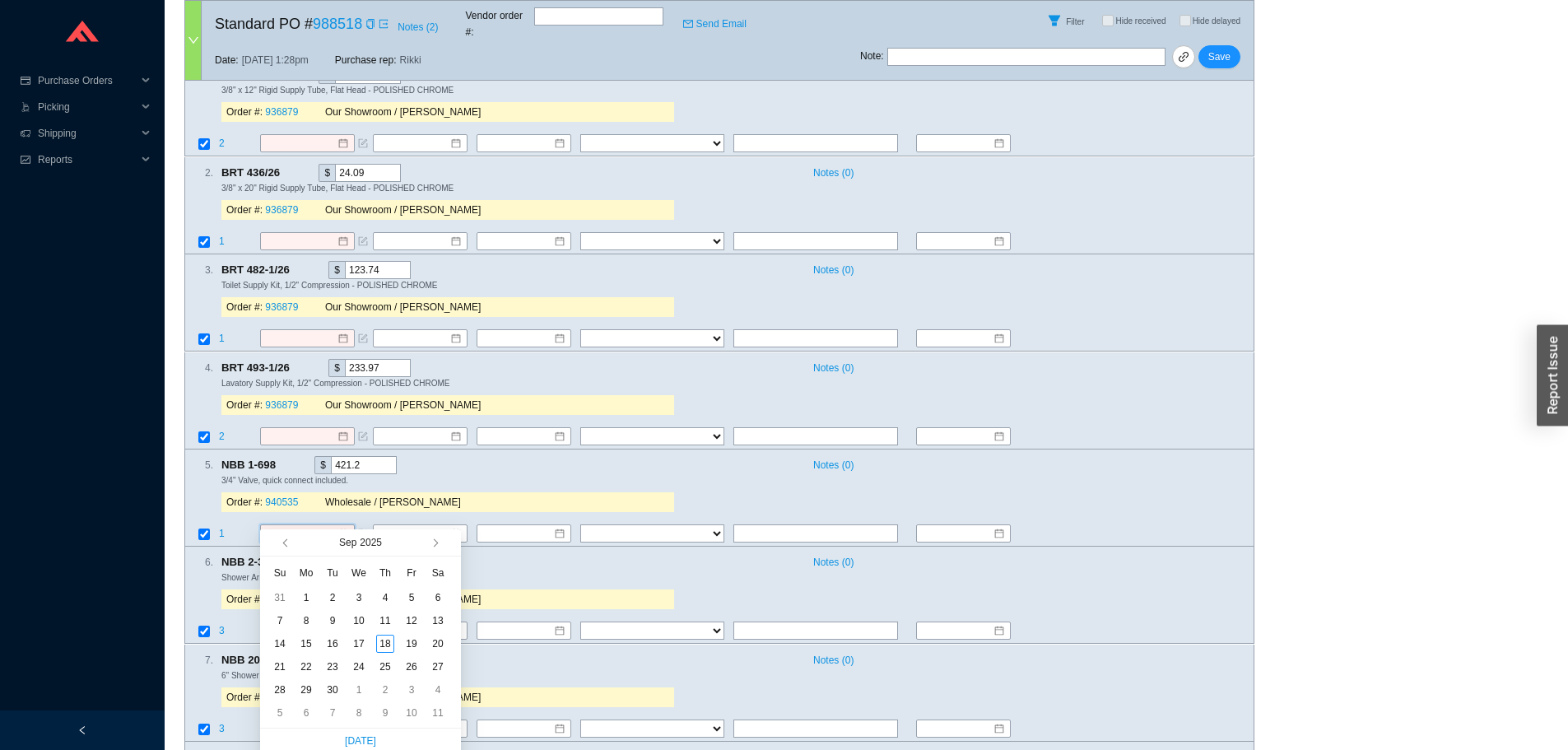
scroll to position [247, 0]
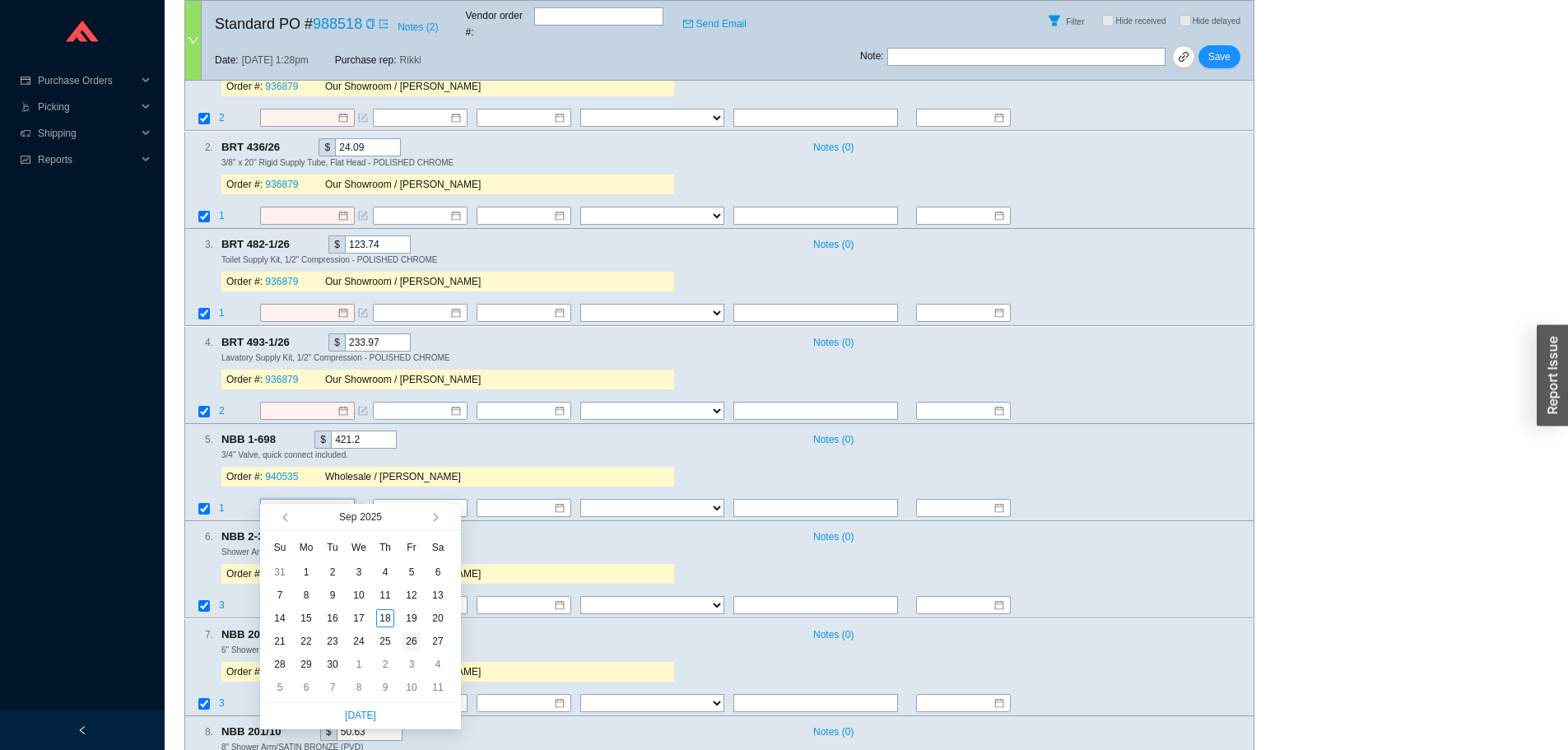
type input "9/26/2025"
click at [406, 638] on div "26" at bounding box center [411, 642] width 18 height 19
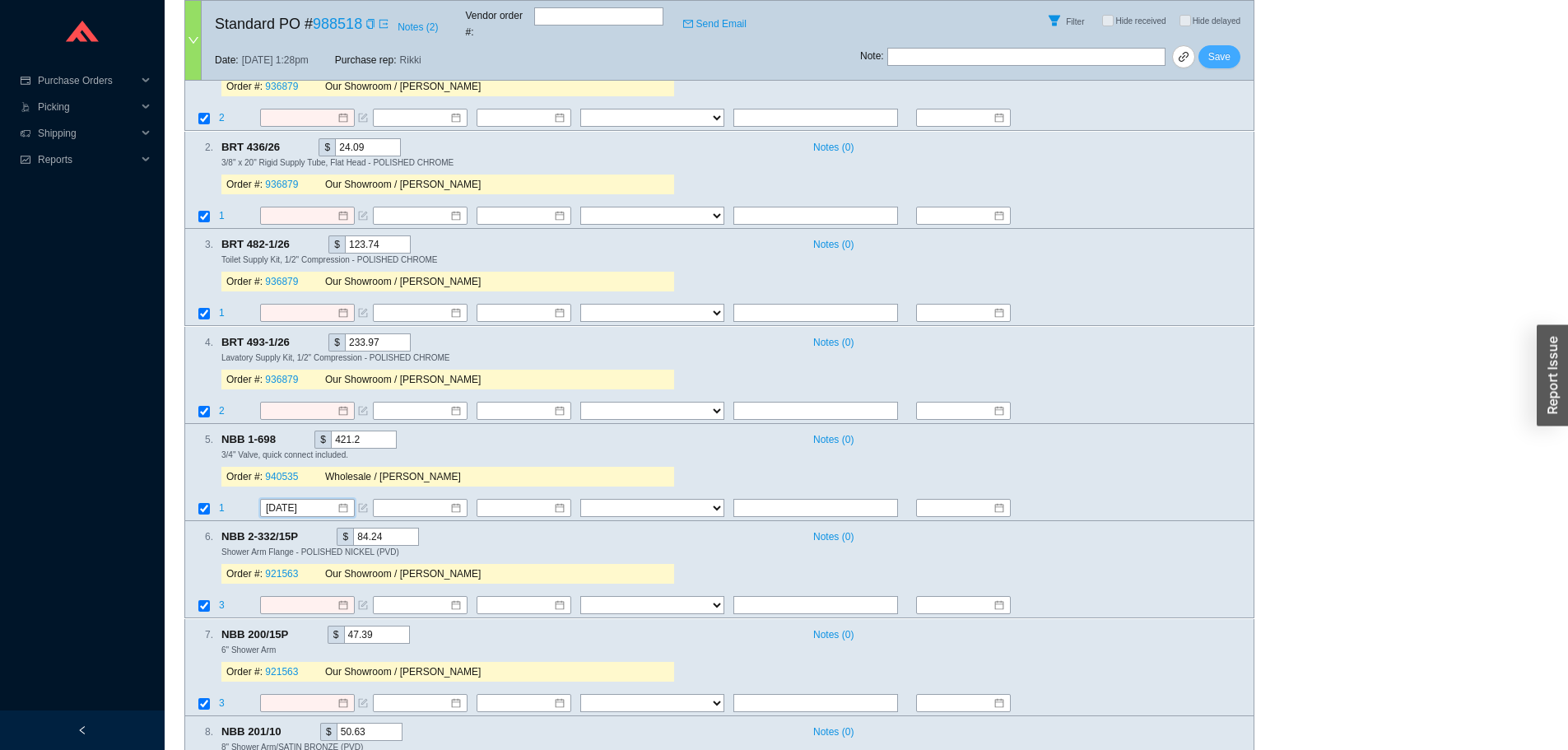
click at [1225, 48] on span "Save" at bounding box center [1218, 56] width 22 height 17
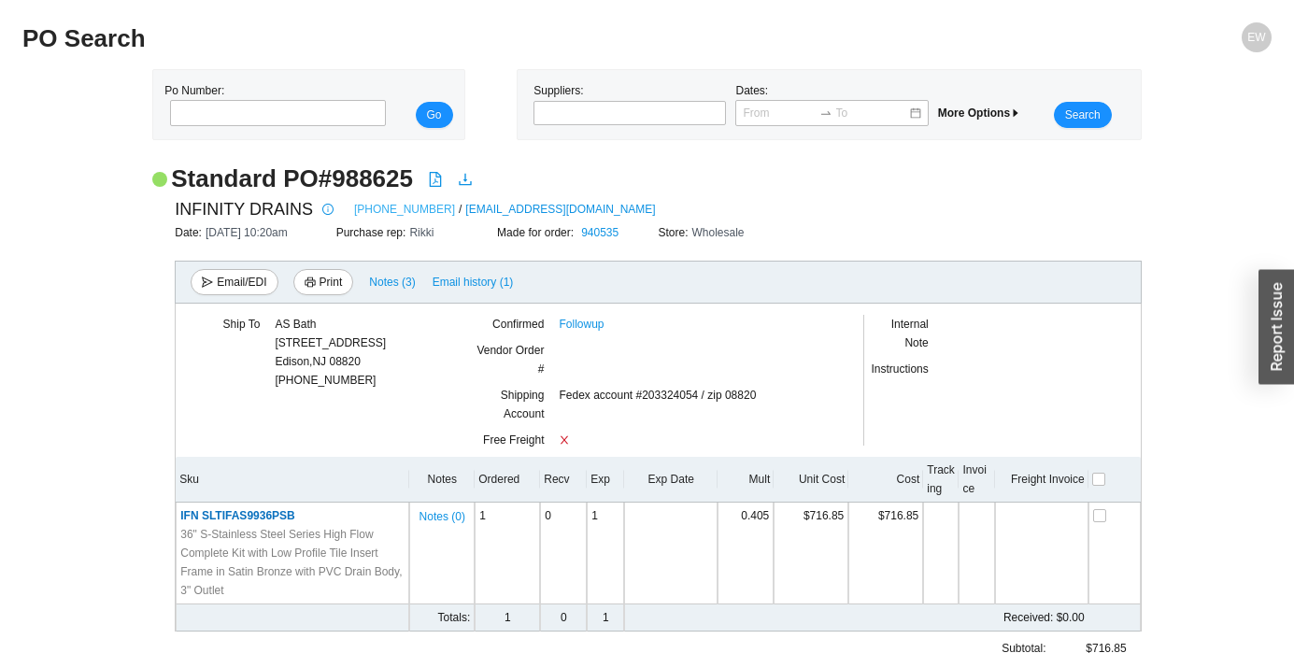
click at [382, 205] on link "[PHONE_NUMBER]" at bounding box center [404, 209] width 101 height 19
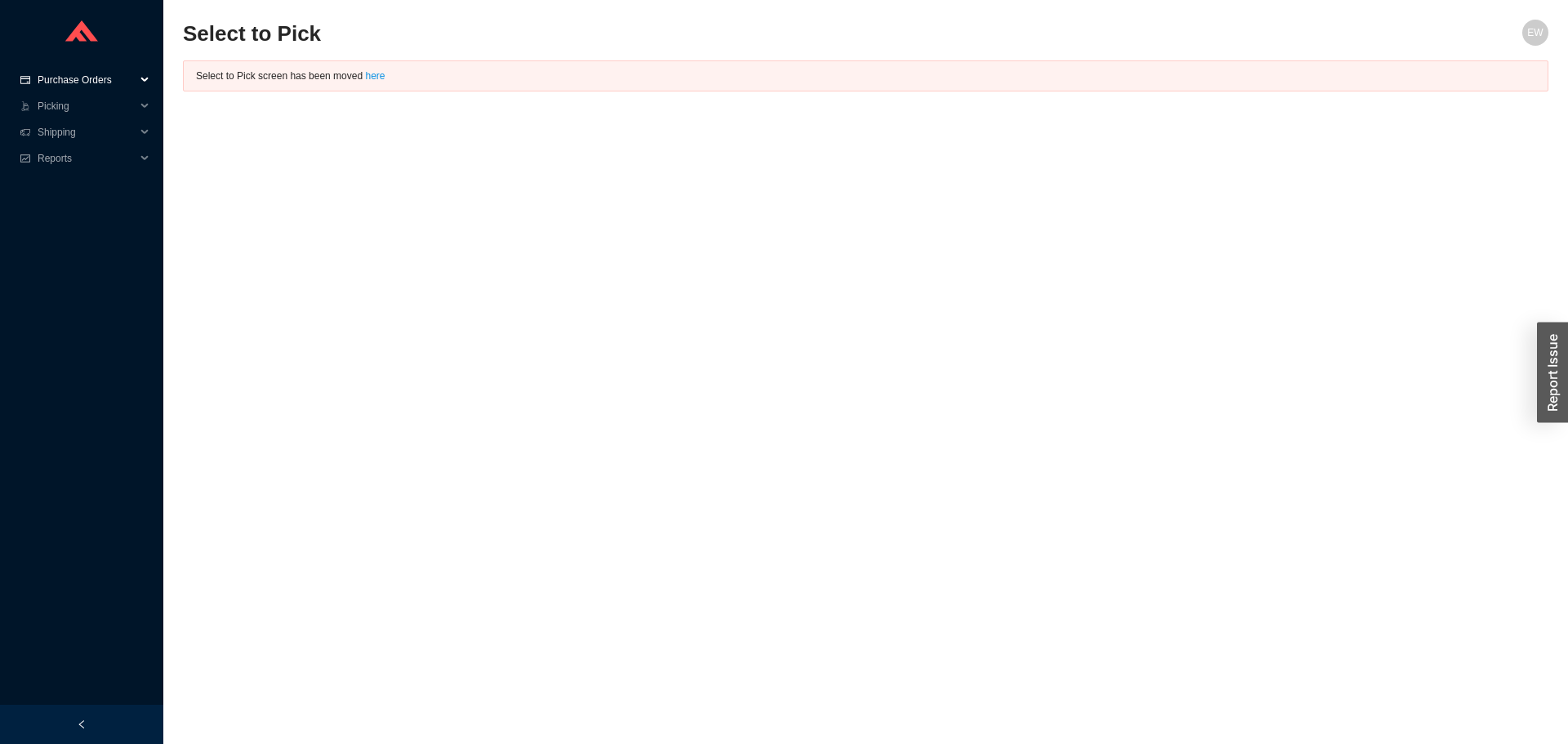
click at [103, 75] on span "Purchase Orders" at bounding box center [87, 80] width 98 height 26
click at [56, 129] on link "Followup" at bounding box center [59, 132] width 39 height 11
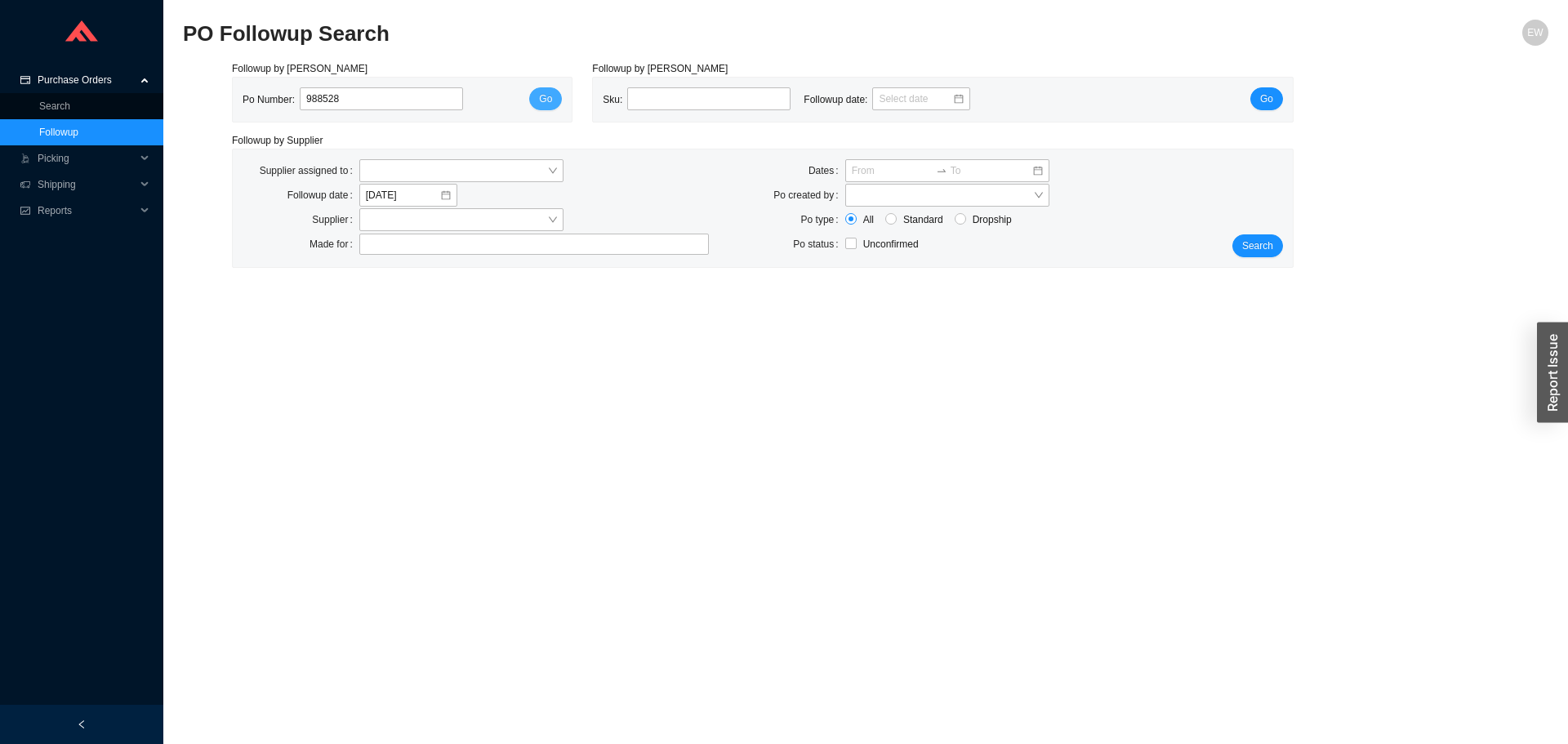
type input "988528"
click at [545, 106] on span "Go" at bounding box center [545, 99] width 13 height 17
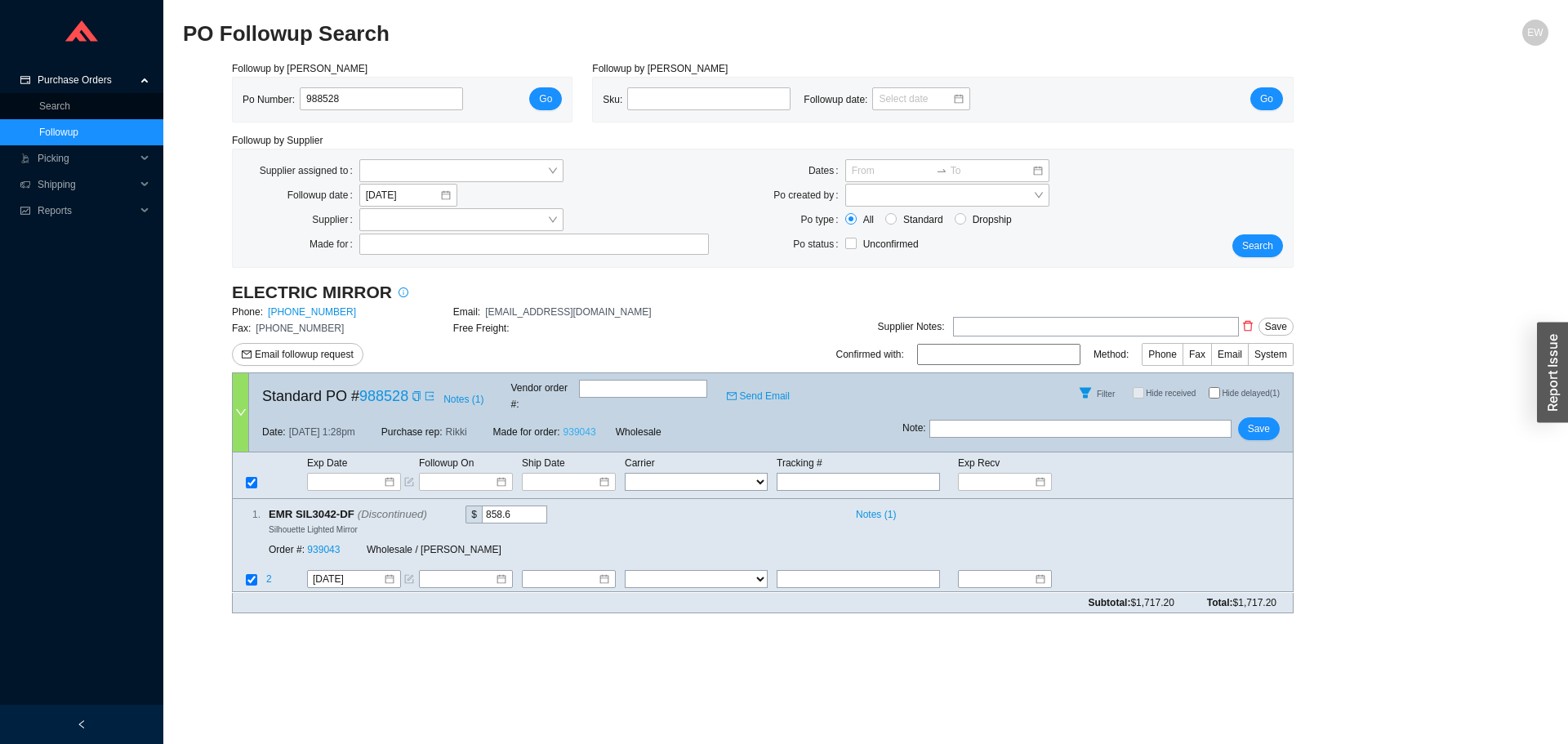
click at [578, 427] on link "939043" at bounding box center [579, 432] width 32 height 11
